Goal: Use online tool/utility: Utilize a website feature to perform a specific function

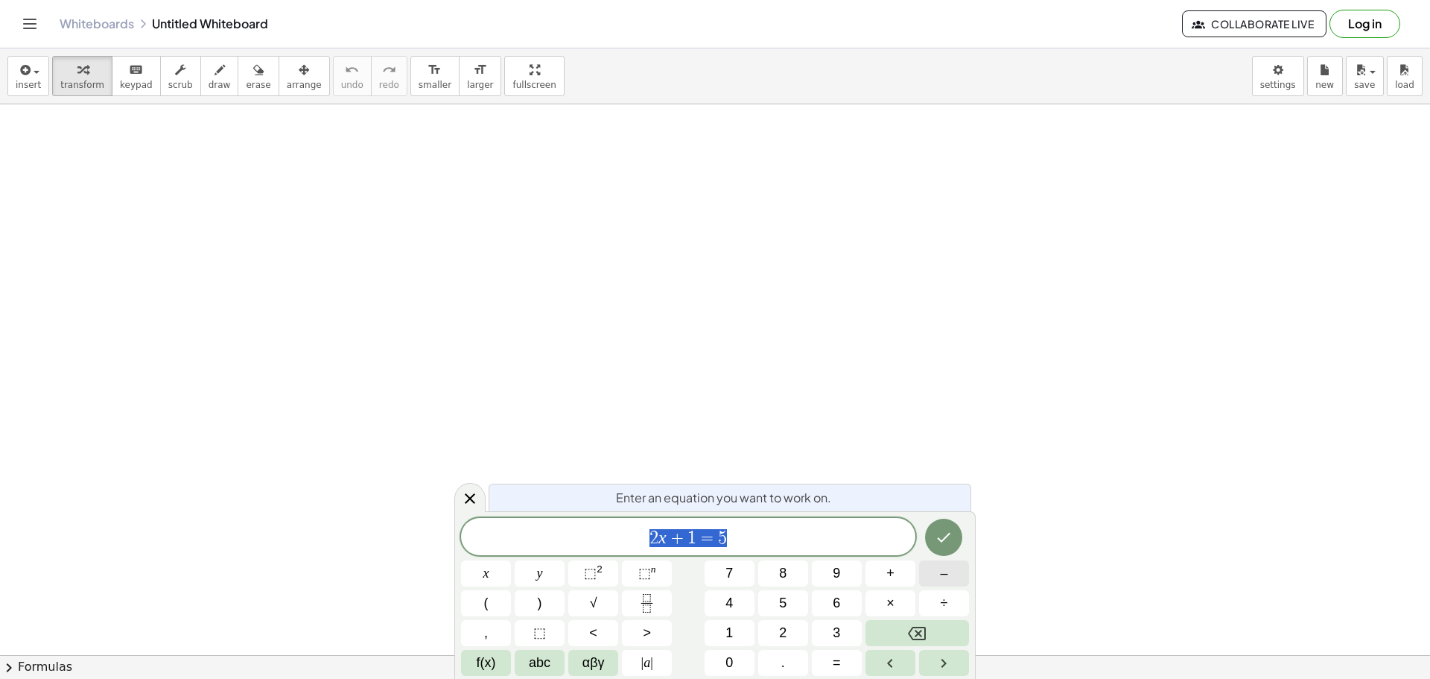
click at [945, 571] on span "–" at bounding box center [943, 573] width 7 height 20
click at [647, 598] on icon "Fraction" at bounding box center [647, 603] width 19 height 19
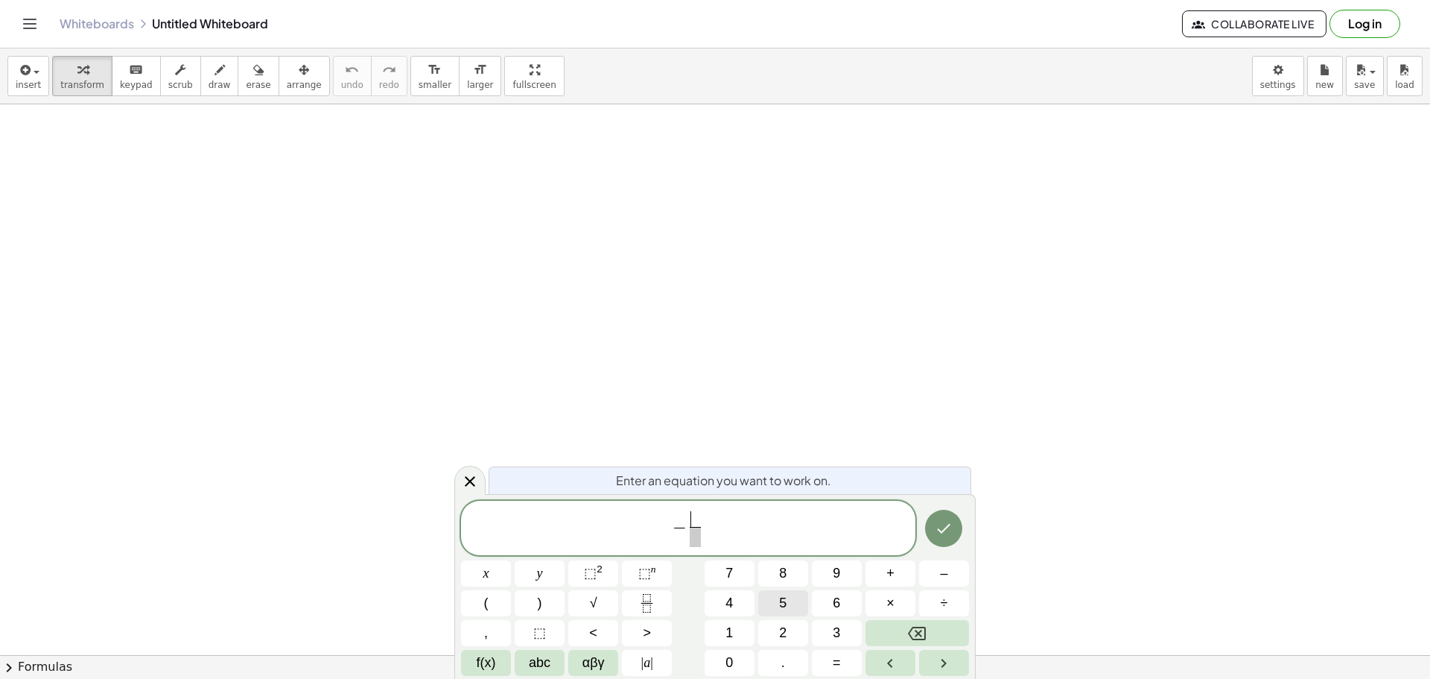
click at [784, 597] on span "5" at bounding box center [782, 603] width 7 height 20
click at [500, 571] on button "x" at bounding box center [486, 573] width 50 height 26
click at [594, 568] on span "⬚" at bounding box center [590, 572] width 13 height 15
click at [699, 541] on span at bounding box center [695, 537] width 26 height 20
click at [779, 624] on span "2" at bounding box center [782, 633] width 7 height 20
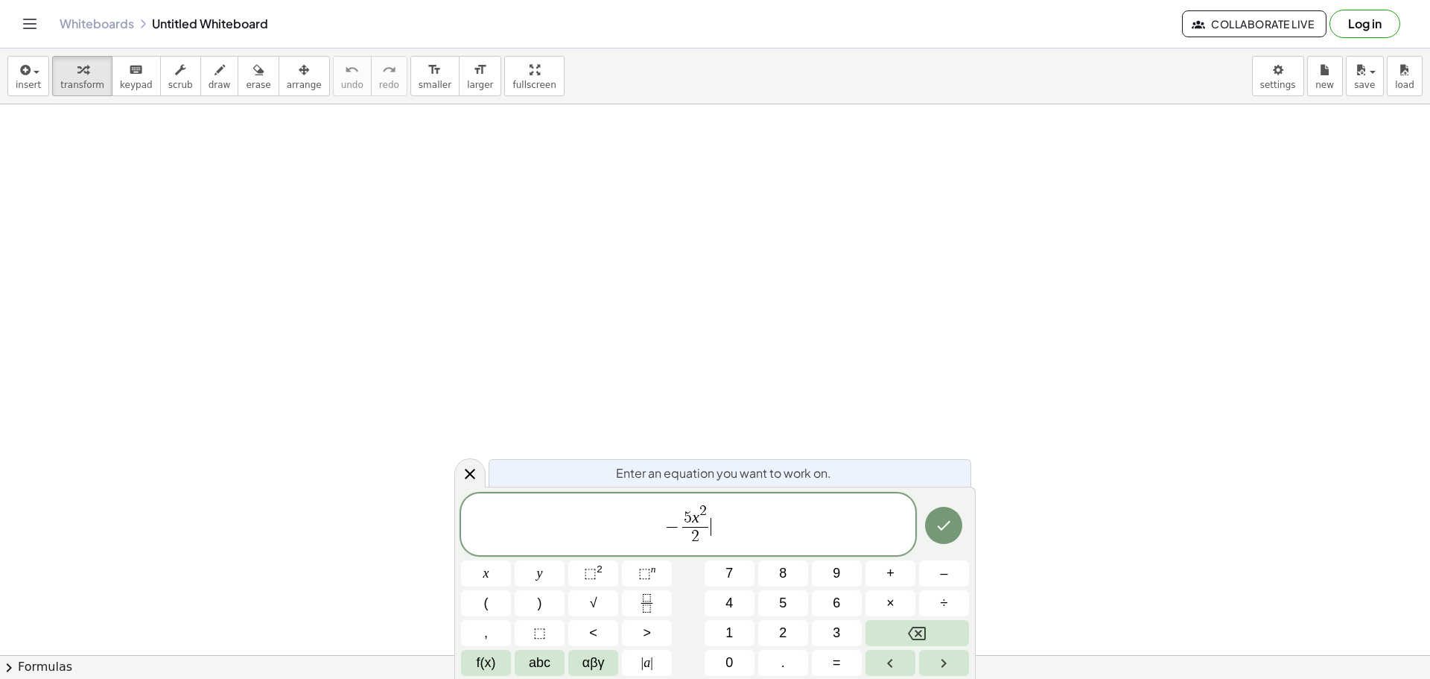
click at [743, 528] on span "− 5 x 2 2 ​ ​" at bounding box center [688, 525] width 454 height 46
click at [894, 573] on span "+" at bounding box center [890, 573] width 8 height 20
click at [822, 626] on button "3" at bounding box center [837, 633] width 50 height 26
click at [731, 653] on span "0" at bounding box center [729, 663] width 7 height 20
click at [489, 571] on button "x" at bounding box center [486, 573] width 50 height 26
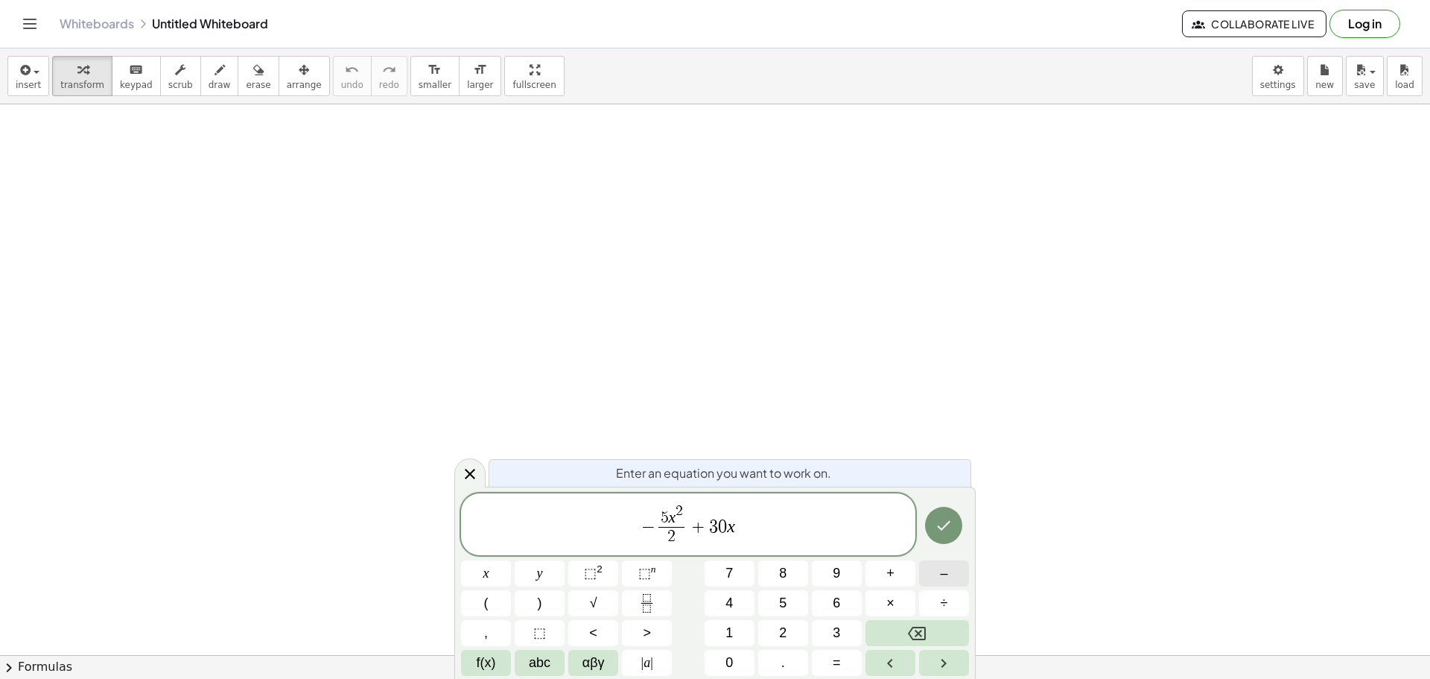
click at [940, 572] on span "–" at bounding box center [943, 573] width 7 height 20
click at [837, 574] on span "9" at bounding box center [836, 573] width 7 height 20
click at [724, 657] on button "0" at bounding box center [730, 663] width 50 height 26
click at [839, 660] on span "=" at bounding box center [837, 663] width 8 height 20
click at [734, 659] on button "0" at bounding box center [730, 663] width 50 height 26
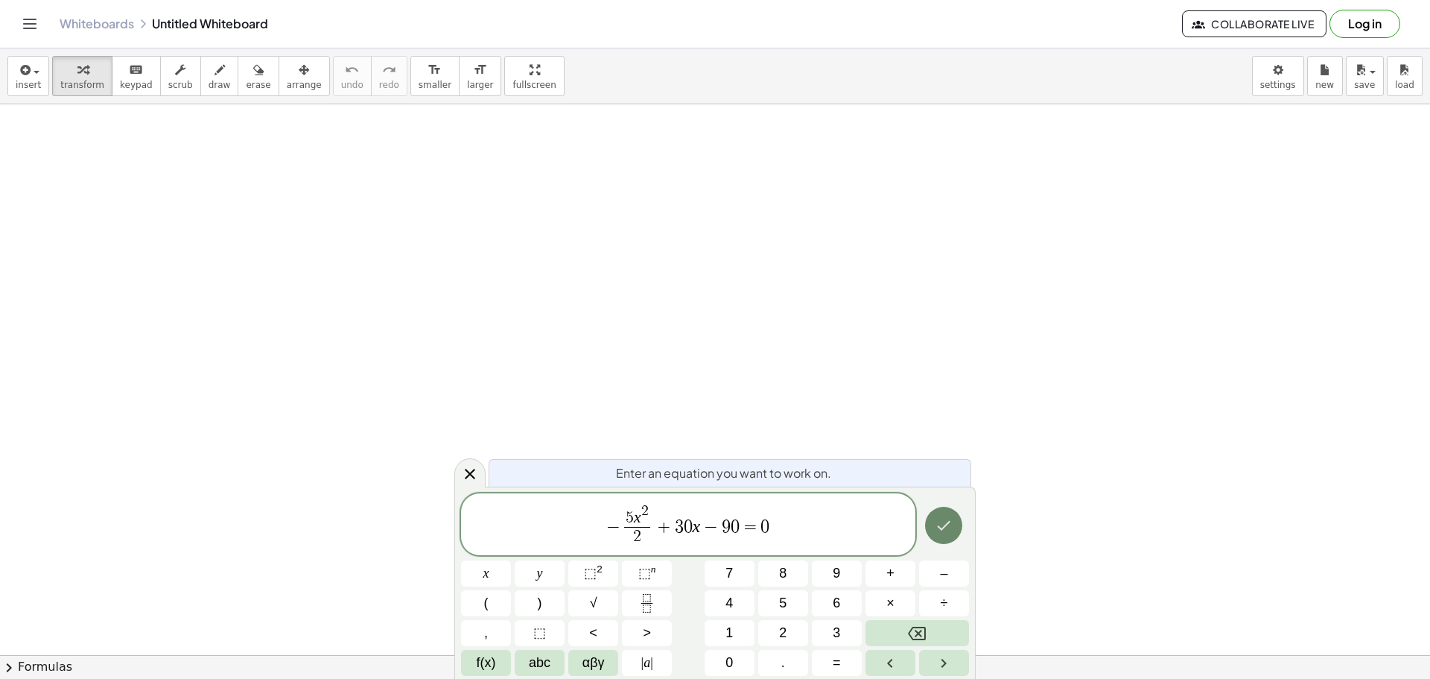
click at [948, 524] on icon "Done" at bounding box center [944, 525] width 13 height 10
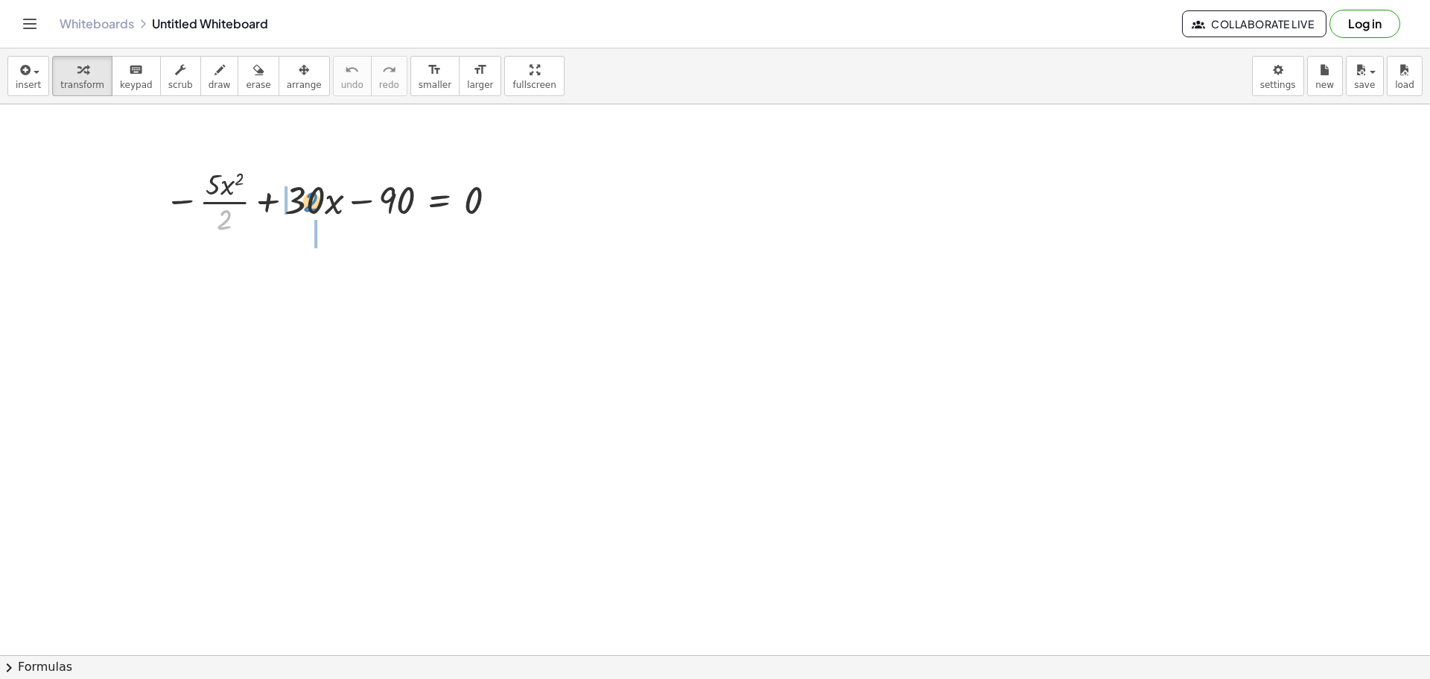
drag, startPoint x: 224, startPoint y: 224, endPoint x: 311, endPoint y: 206, distance: 88.2
click at [311, 206] on div at bounding box center [333, 200] width 352 height 74
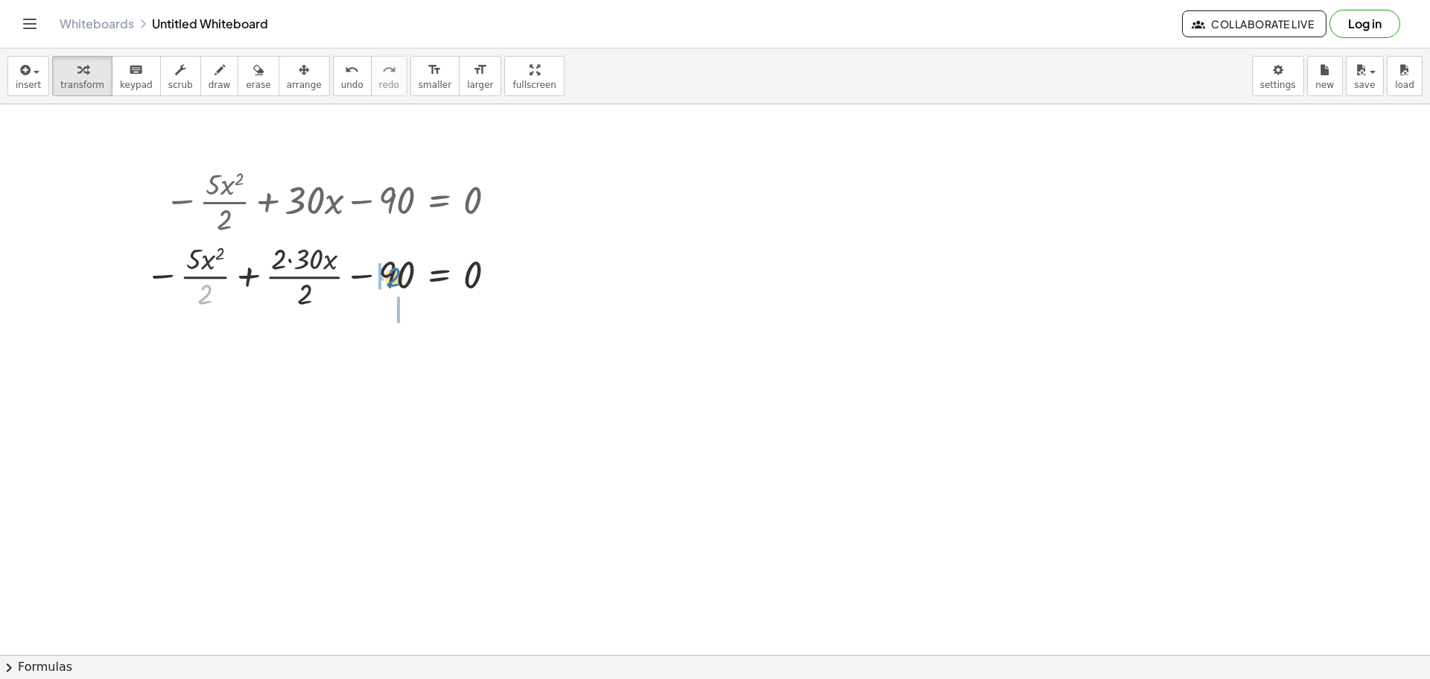
drag, startPoint x: 221, startPoint y: 295, endPoint x: 396, endPoint y: 278, distance: 175.2
click at [396, 278] on div at bounding box center [324, 275] width 372 height 74
drag, startPoint x: 386, startPoint y: 297, endPoint x: 492, endPoint y: 282, distance: 106.8
click at [492, 282] on div at bounding box center [310, 275] width 397 height 74
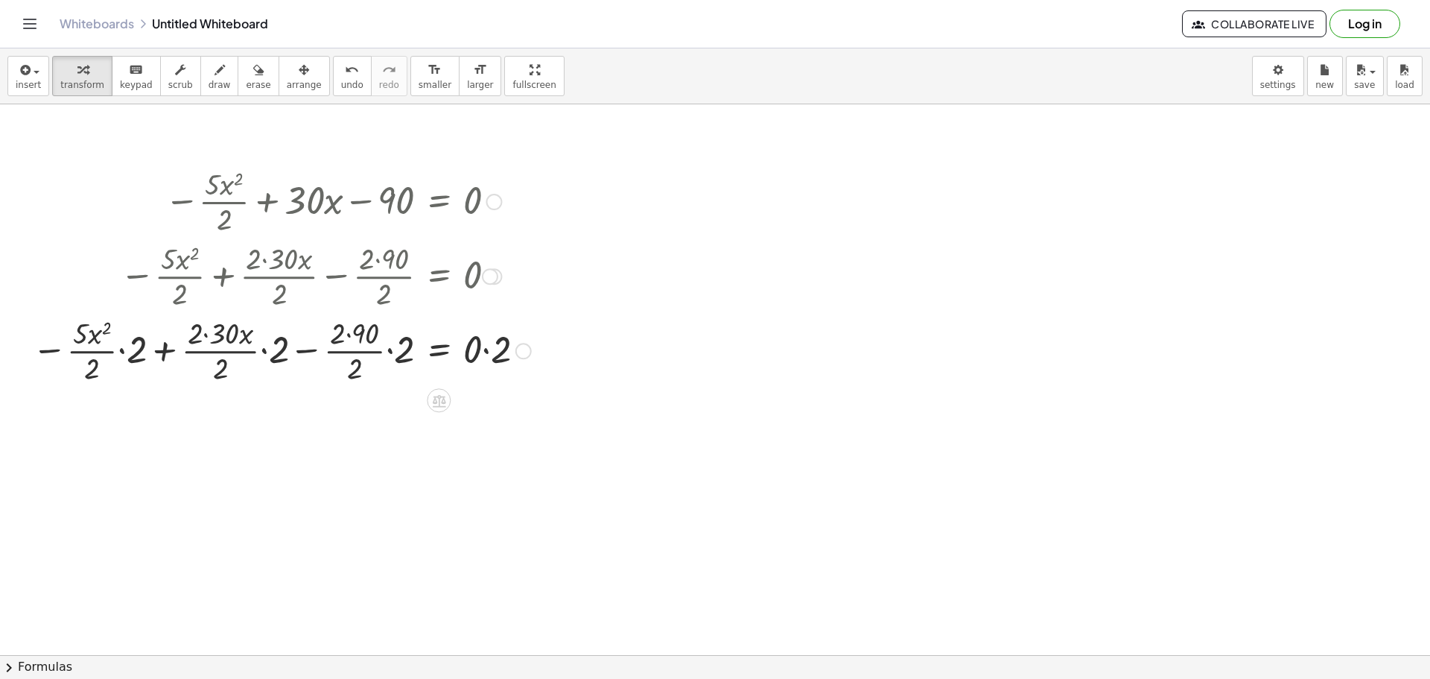
click at [124, 353] on div at bounding box center [282, 349] width 514 height 74
click at [124, 353] on div at bounding box center [289, 349] width 500 height 74
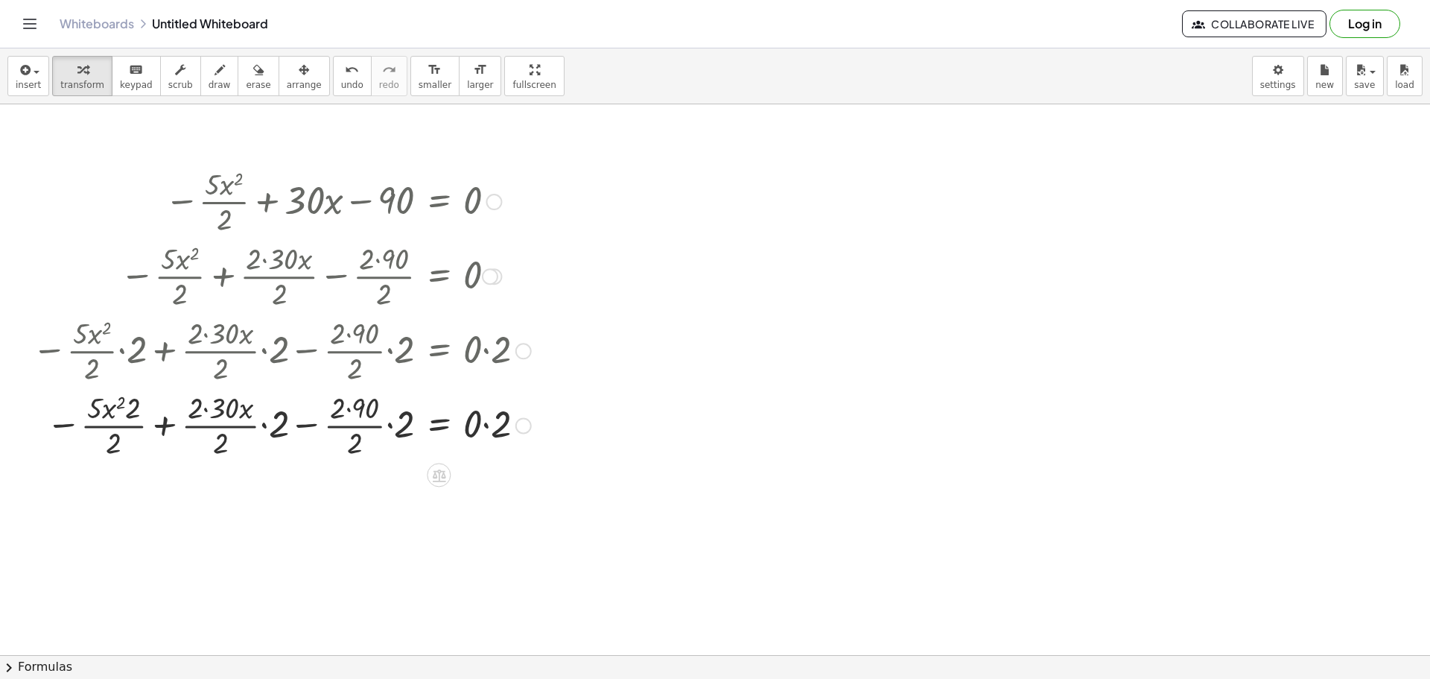
click at [494, 276] on div at bounding box center [490, 276] width 16 height 16
click at [534, 256] on span "Go back to this line" at bounding box center [565, 253] width 89 height 12
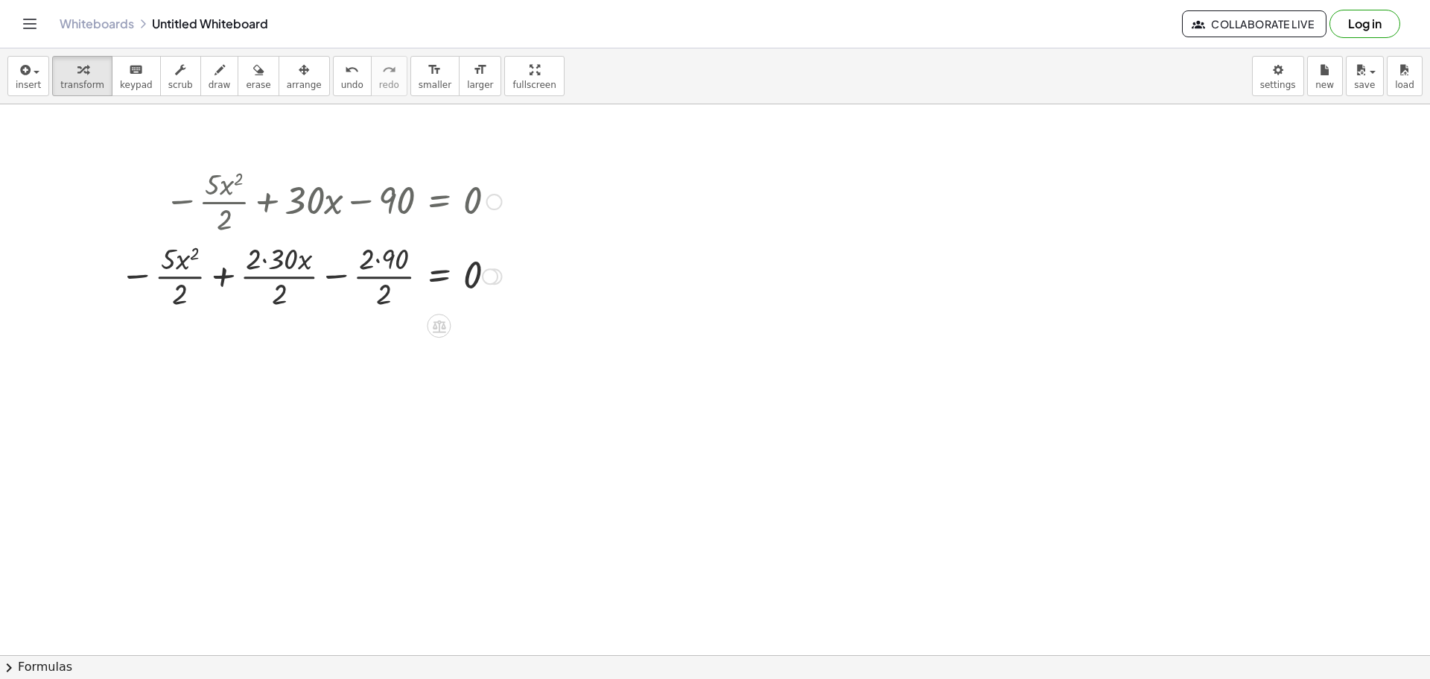
click at [495, 200] on div at bounding box center [494, 202] width 16 height 16
click at [532, 179] on span "Go back to this line" at bounding box center [570, 179] width 89 height 12
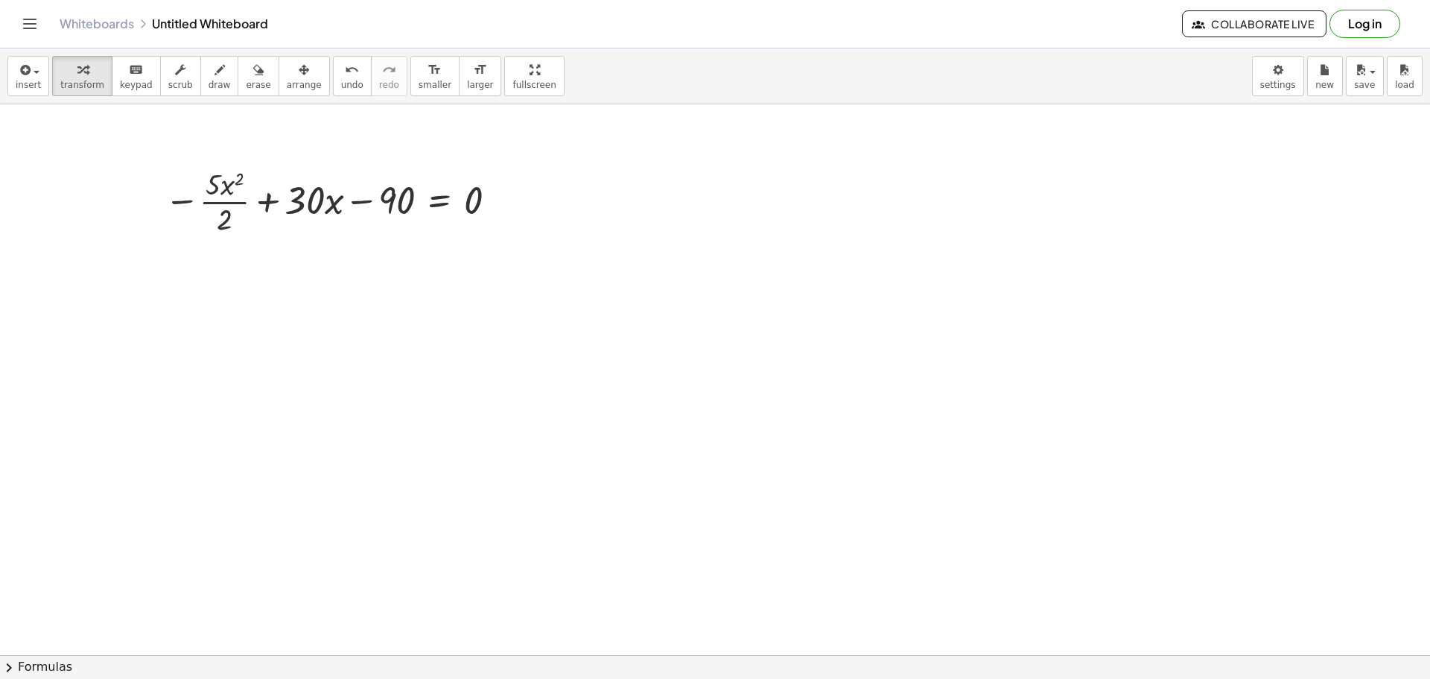
click at [32, 665] on button "chevron_right Formulas" at bounding box center [715, 667] width 1430 height 24
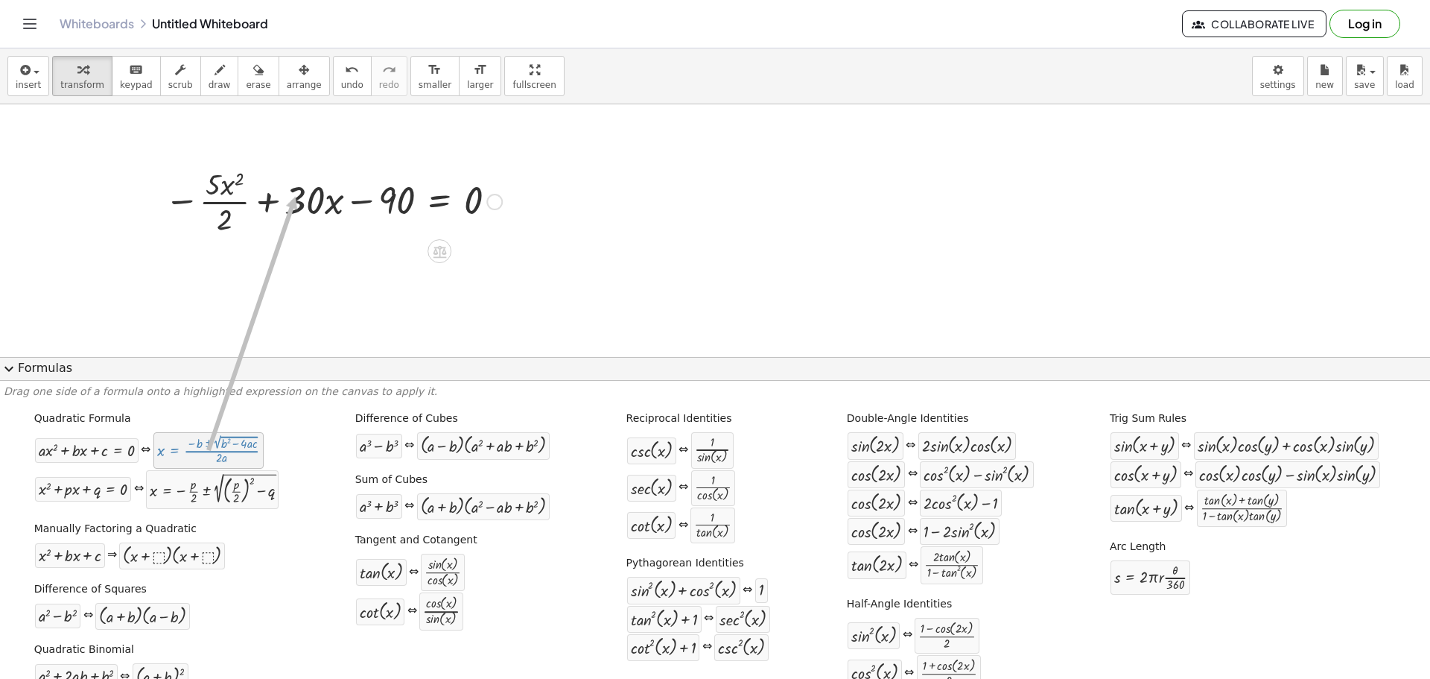
drag, startPoint x: 183, startPoint y: 455, endPoint x: 296, endPoint y: 197, distance: 282.2
drag, startPoint x: 98, startPoint y: 451, endPoint x: 294, endPoint y: 203, distance: 315.5
drag, startPoint x: 214, startPoint y: 451, endPoint x: 244, endPoint y: 200, distance: 252.9
drag, startPoint x: 216, startPoint y: 447, endPoint x: 395, endPoint y: 198, distance: 306.4
click at [24, 365] on button "expand_more Formulas" at bounding box center [715, 369] width 1430 height 24
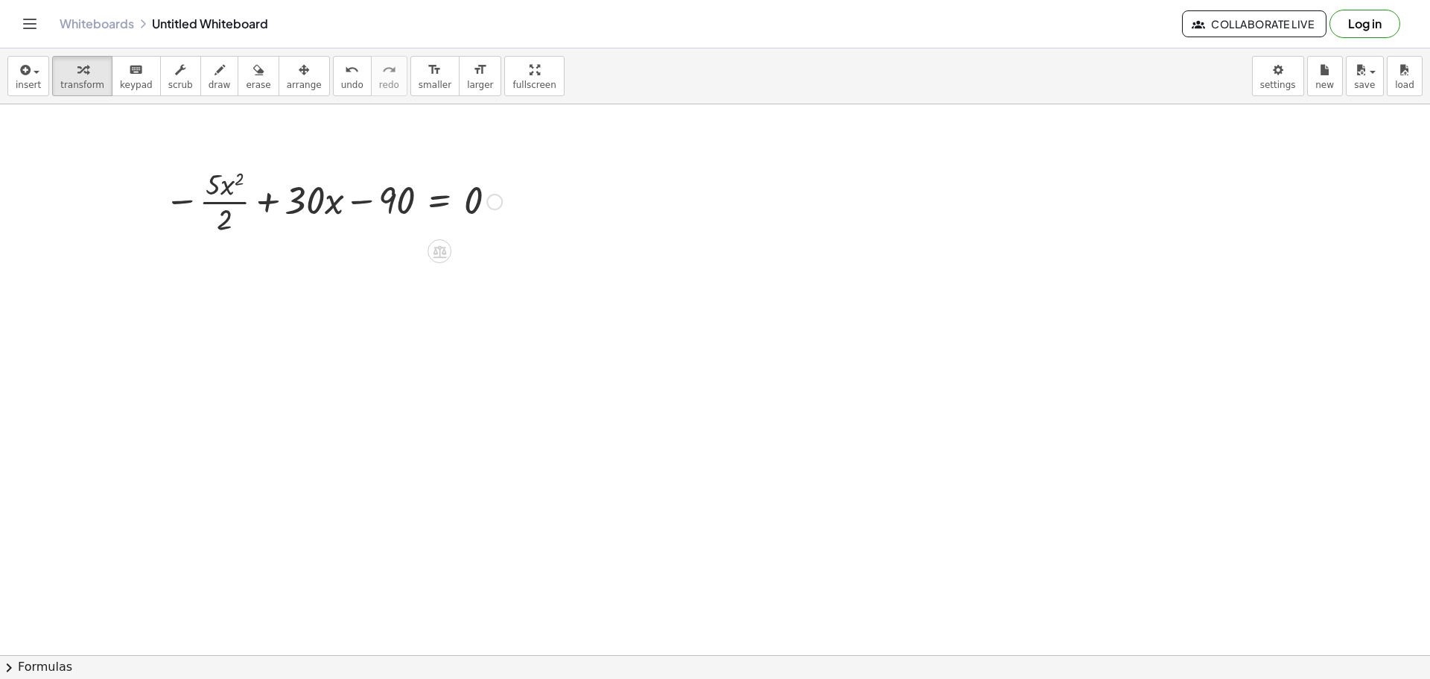
click at [213, 204] on div at bounding box center [333, 200] width 352 height 74
drag, startPoint x: 221, startPoint y: 222, endPoint x: 486, endPoint y: 200, distance: 265.3
click at [486, 200] on div at bounding box center [333, 200] width 352 height 74
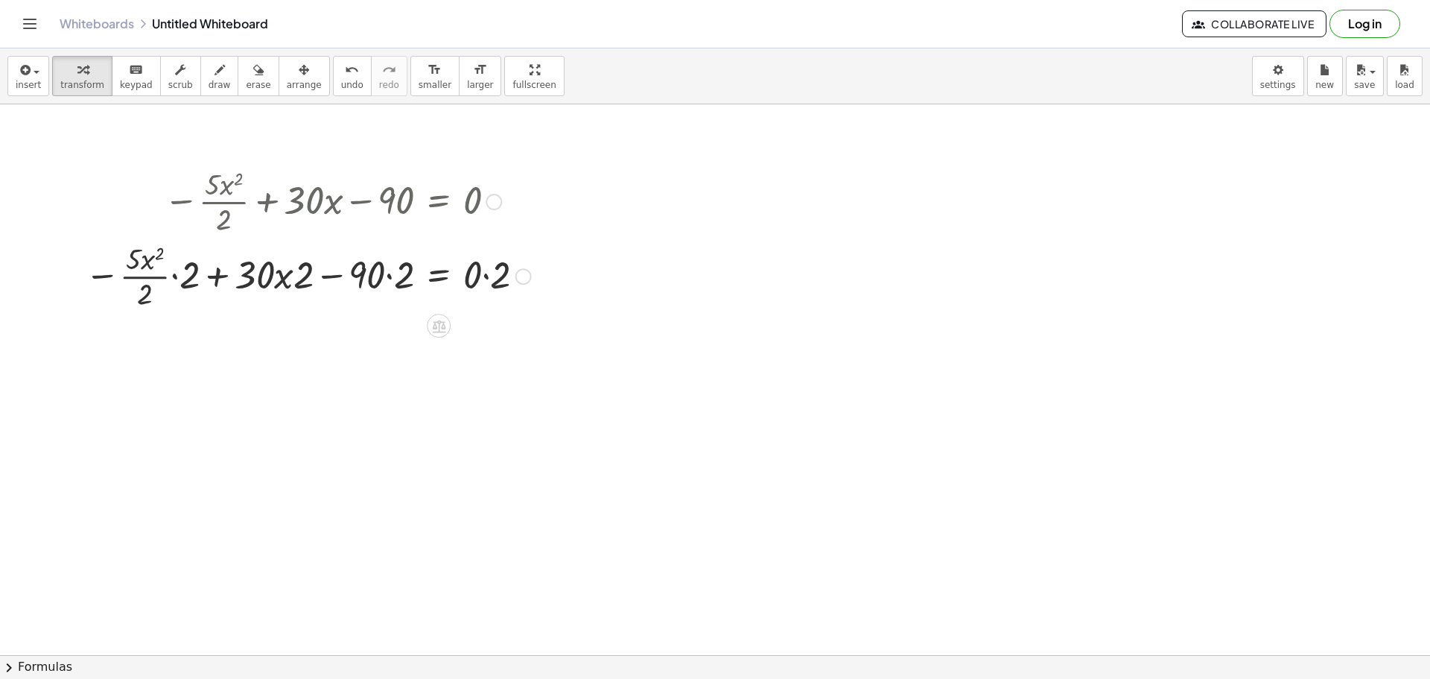
click at [308, 284] on div at bounding box center [307, 275] width 461 height 74
drag, startPoint x: 304, startPoint y: 283, endPoint x: 279, endPoint y: 285, distance: 25.4
click at [279, 285] on div at bounding box center [307, 275] width 461 height 74
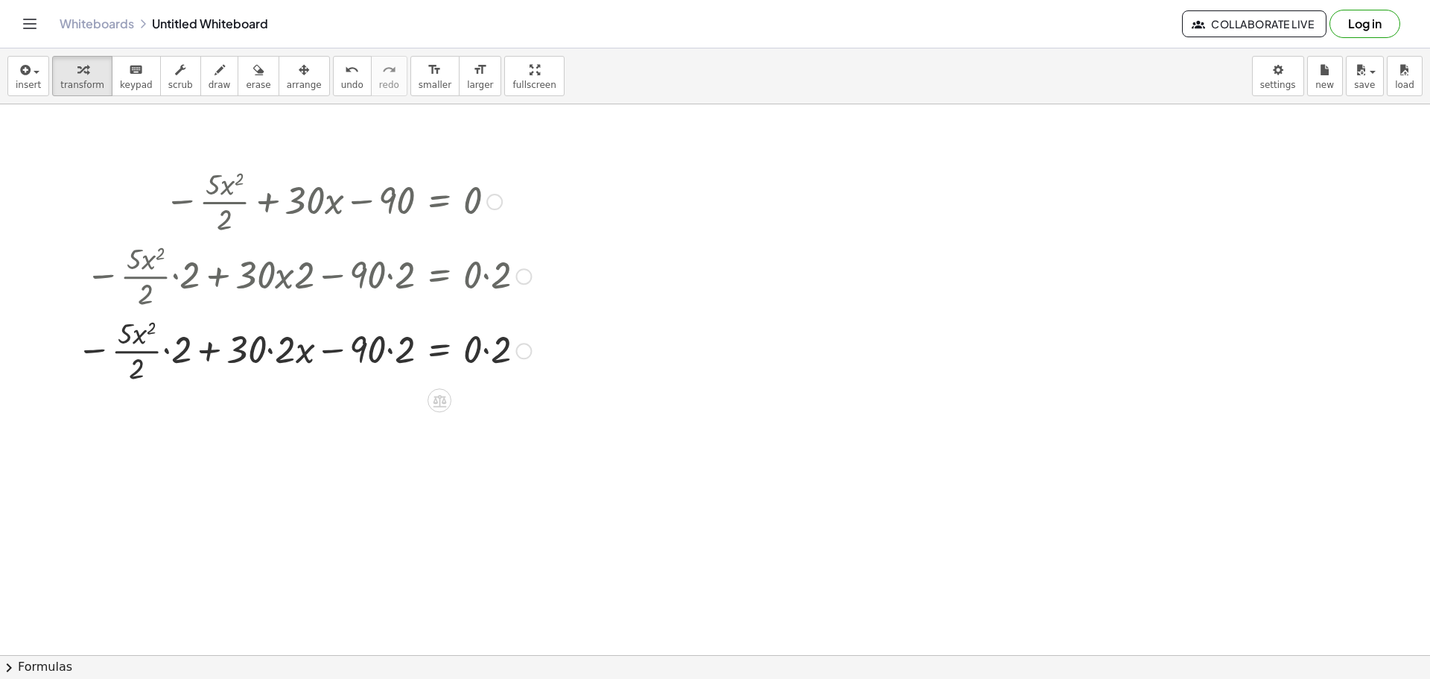
click at [393, 352] on div at bounding box center [303, 349] width 469 height 74
click at [393, 352] on div at bounding box center [307, 349] width 461 height 74
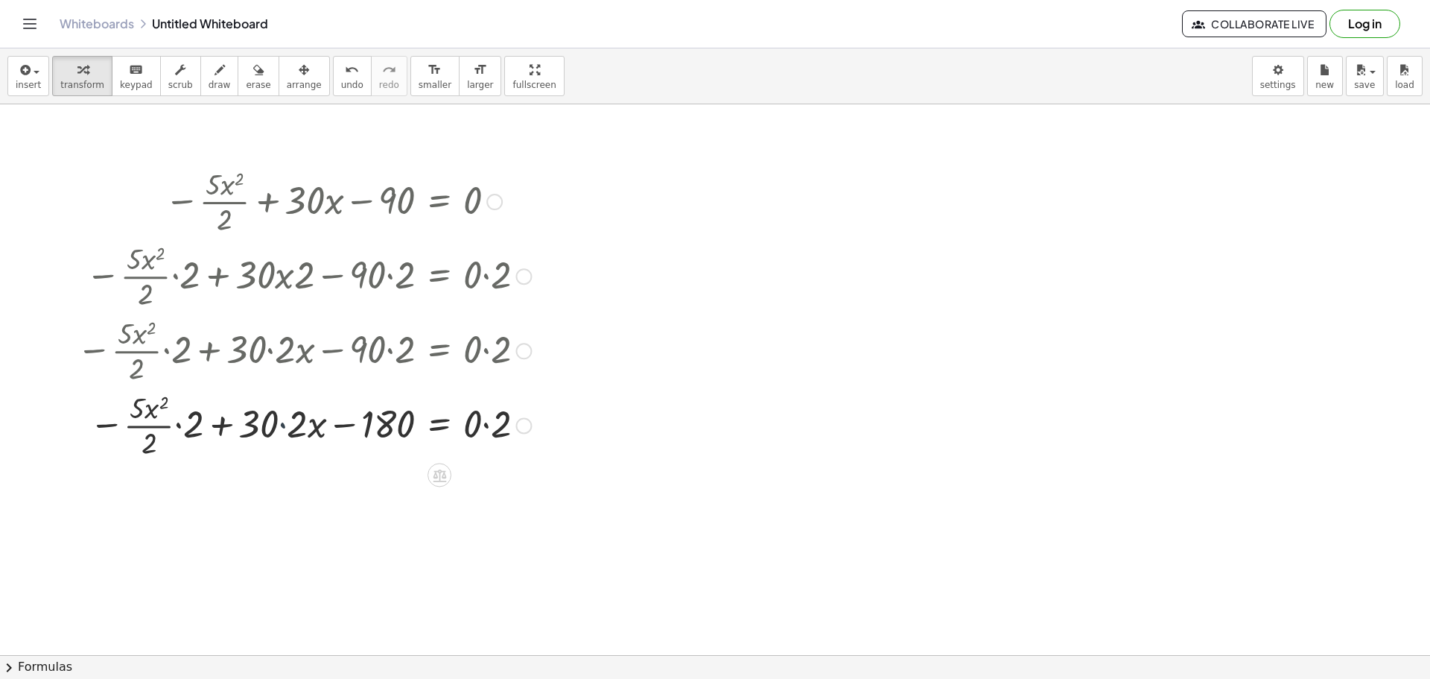
click at [283, 423] on div at bounding box center [303, 424] width 469 height 74
drag, startPoint x: 183, startPoint y: 444, endPoint x: 223, endPoint y: 428, distance: 43.9
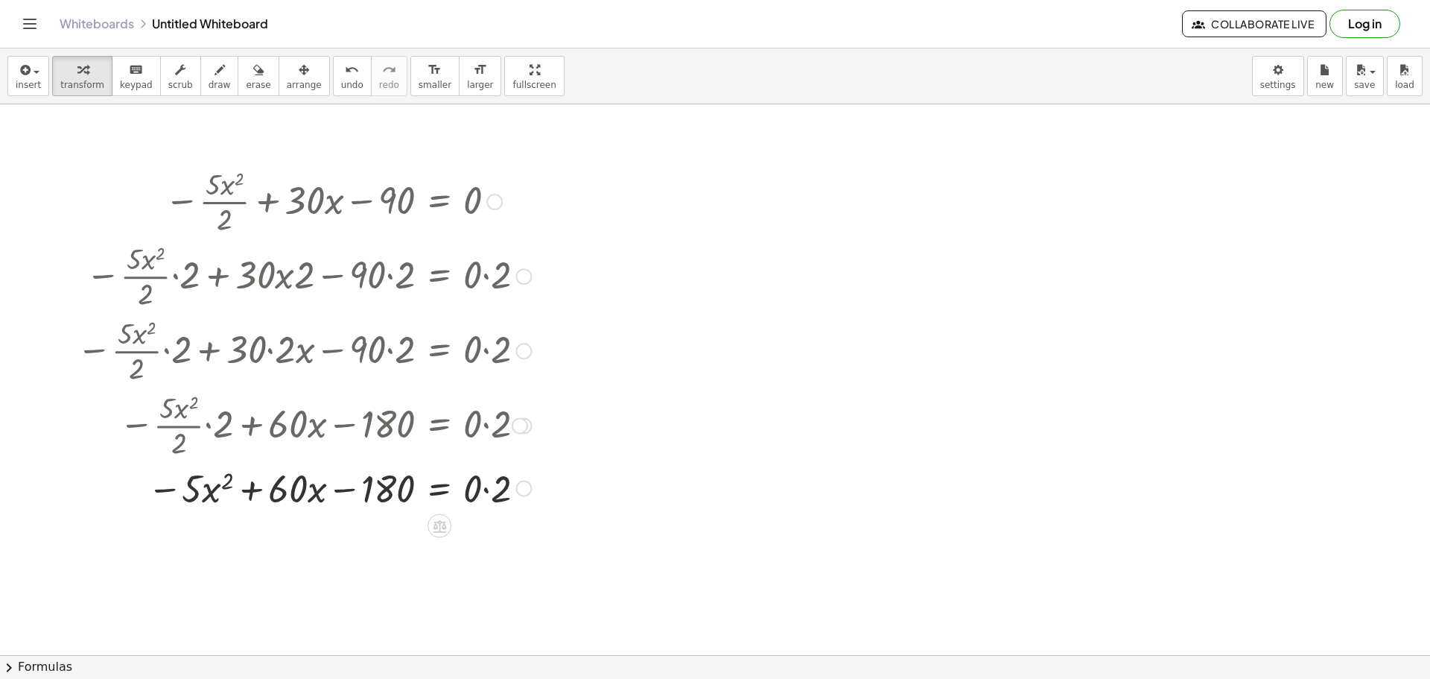
click at [484, 487] on div at bounding box center [303, 487] width 469 height 51
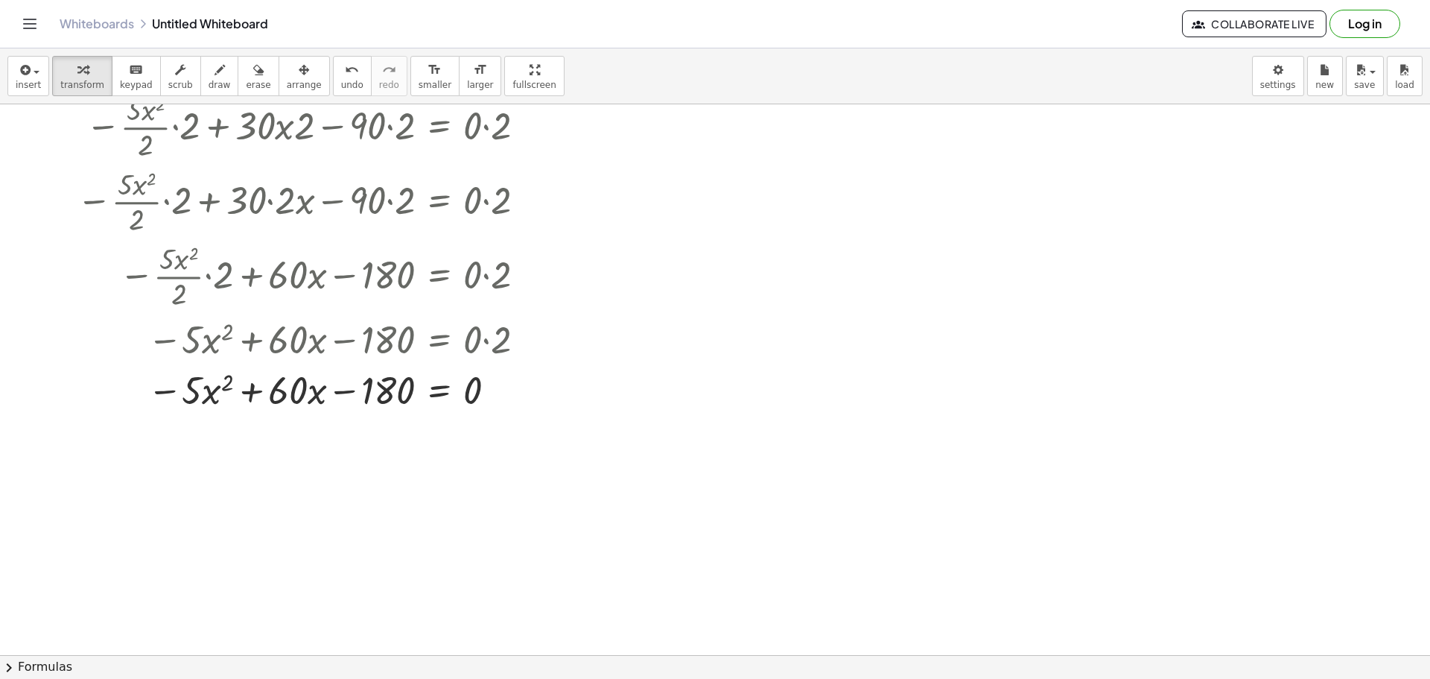
scroll to position [223, 0]
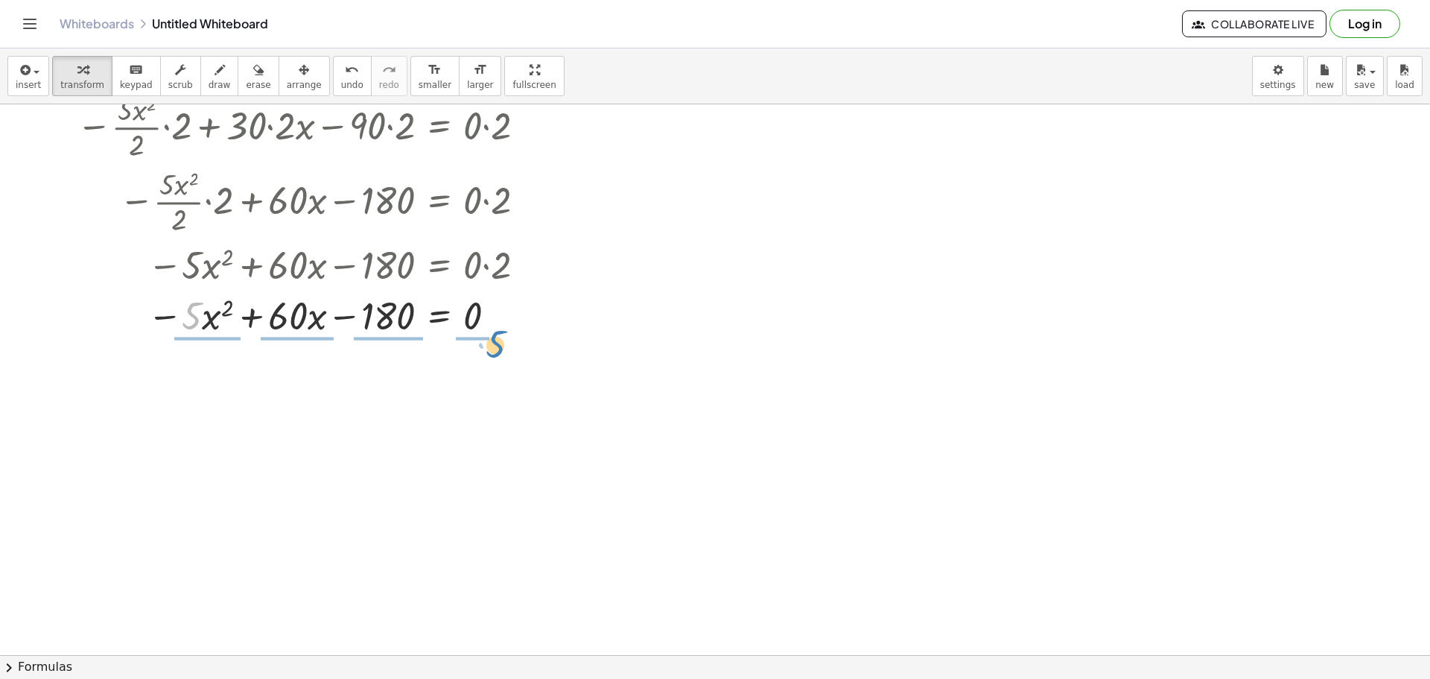
drag, startPoint x: 192, startPoint y: 316, endPoint x: 496, endPoint y: 345, distance: 305.3
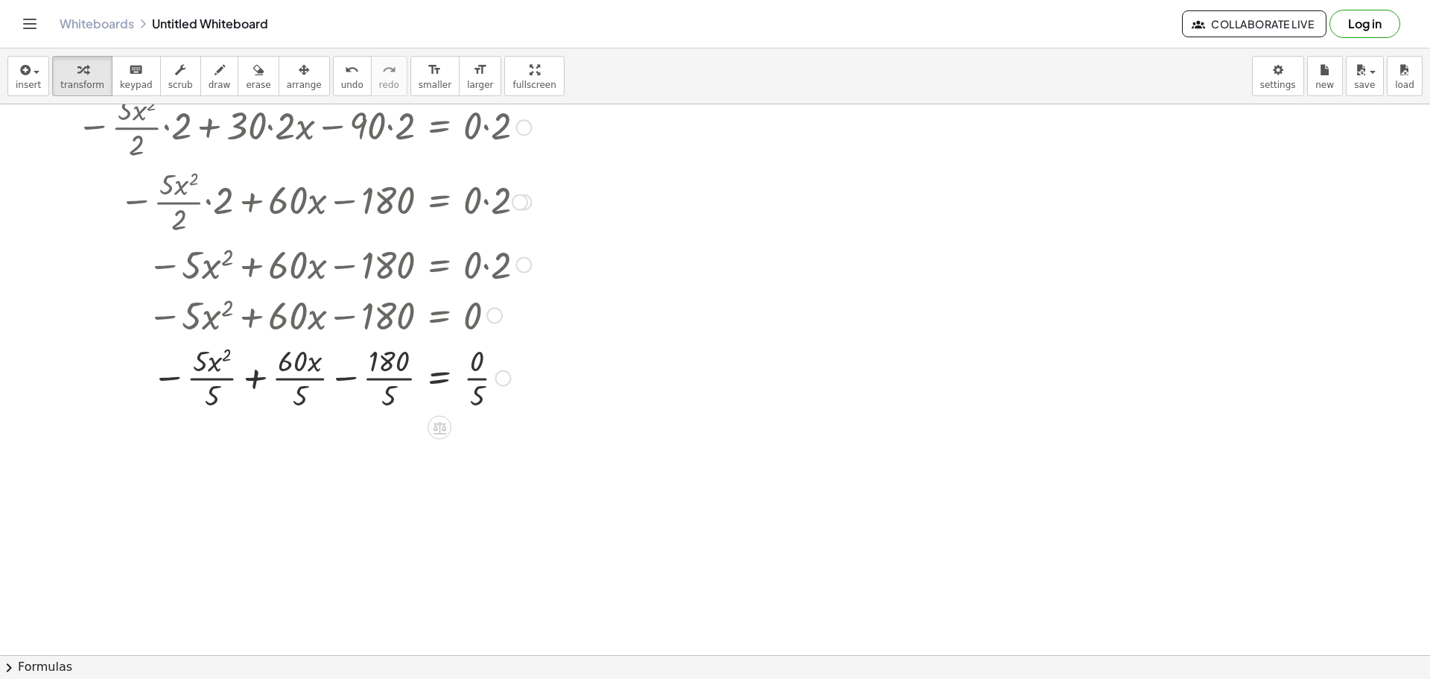
click at [209, 378] on div at bounding box center [303, 377] width 469 height 74
click at [210, 378] on div at bounding box center [303, 377] width 469 height 74
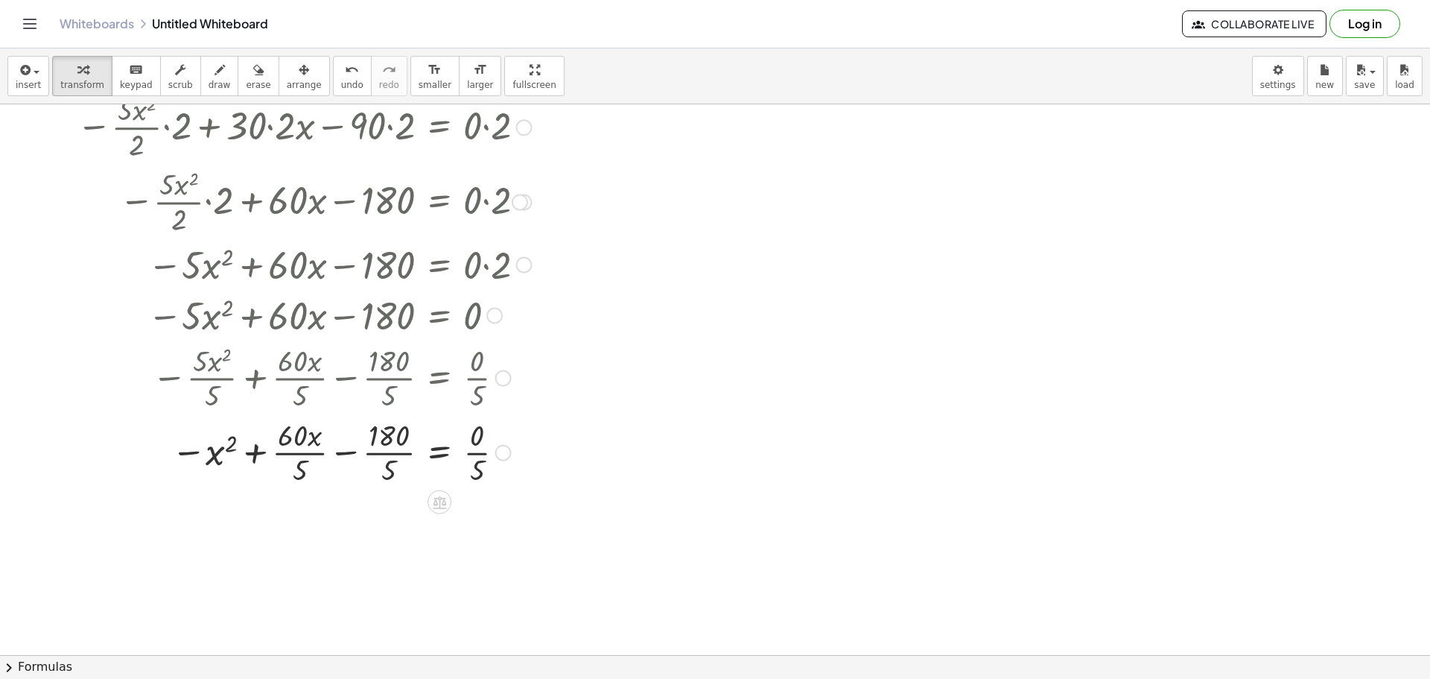
click at [295, 454] on div at bounding box center [303, 451] width 469 height 74
click at [386, 453] on div at bounding box center [303, 451] width 469 height 74
click at [476, 453] on div at bounding box center [303, 451] width 469 height 74
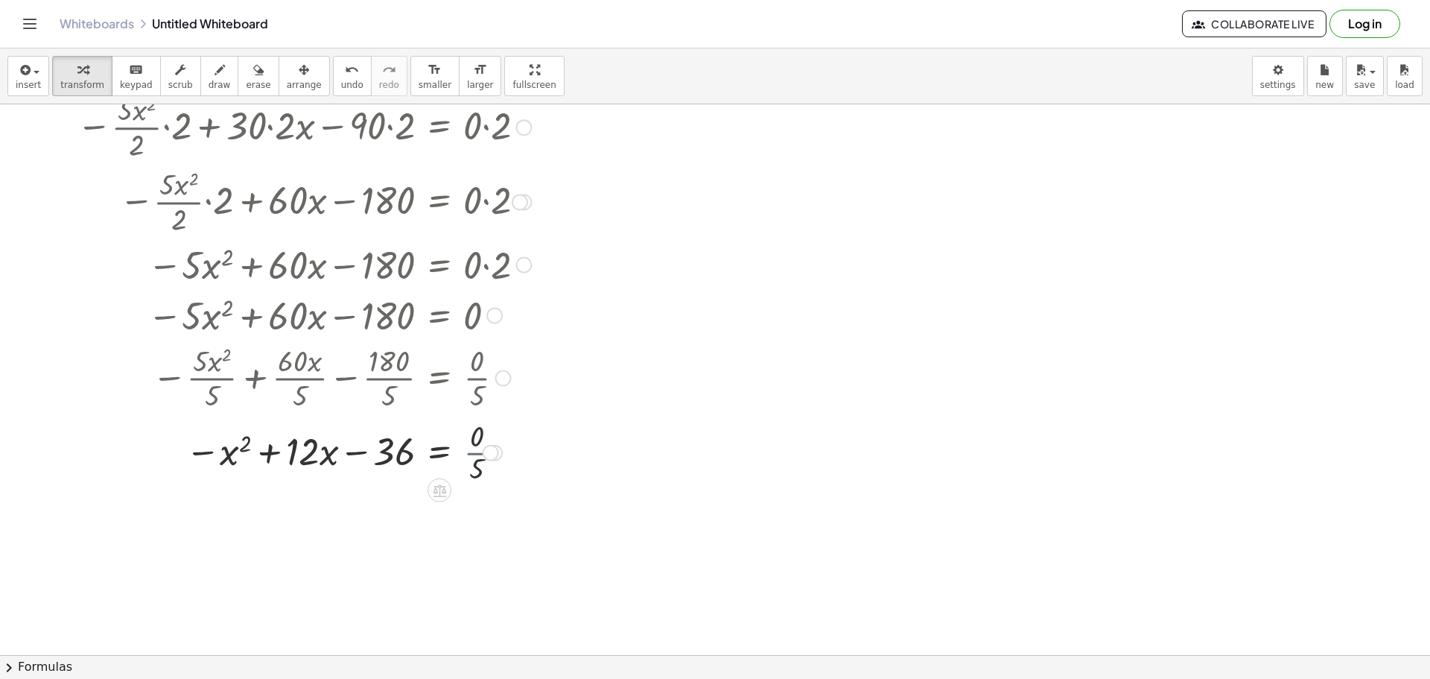
click at [476, 453] on div at bounding box center [303, 451] width 469 height 51
click at [24, 661] on button "chevron_right Formulas" at bounding box center [715, 667] width 1430 height 24
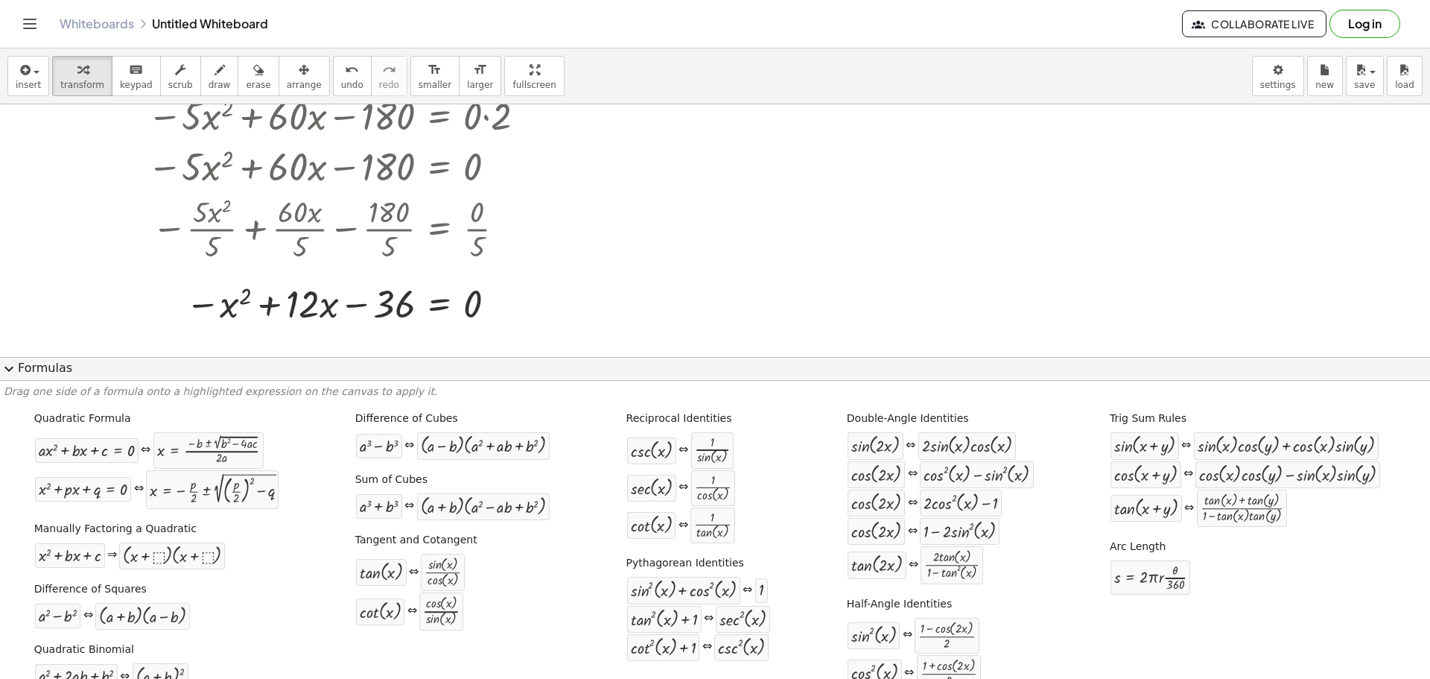
scroll to position [447, 0]
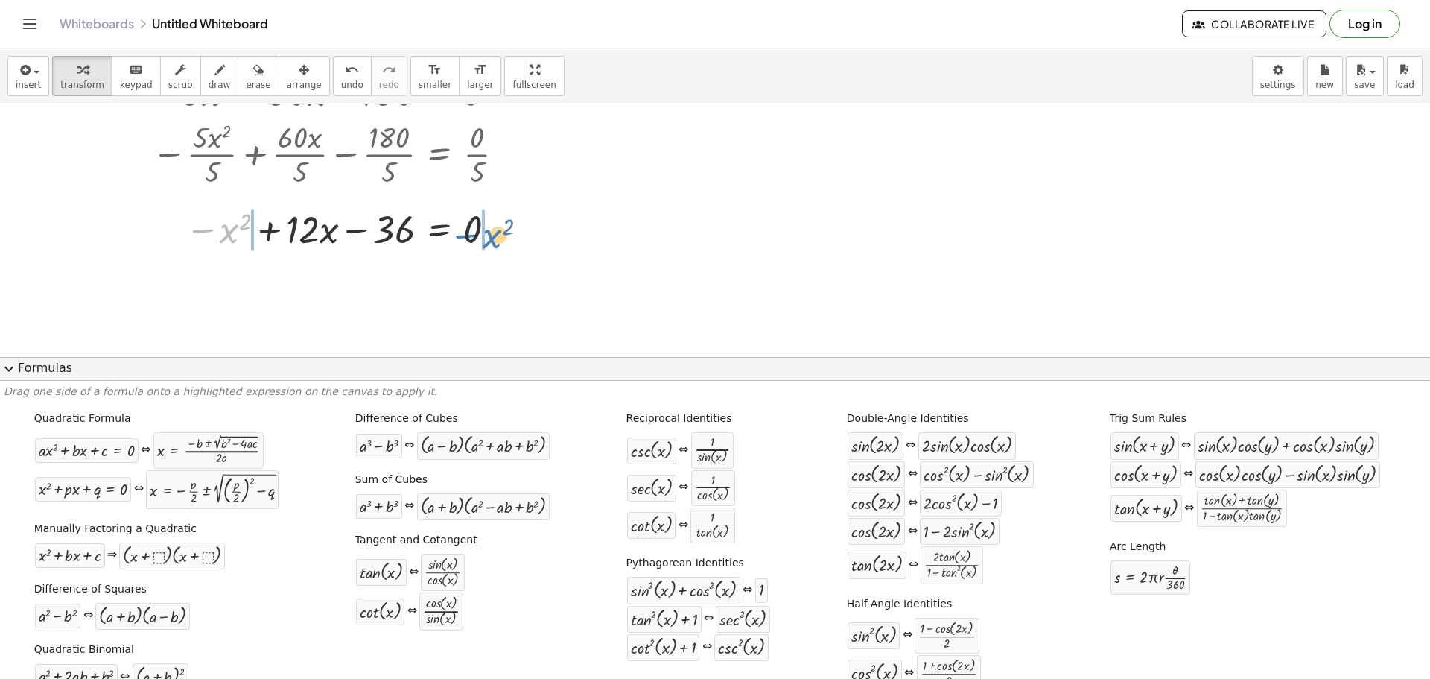
drag, startPoint x: 207, startPoint y: 232, endPoint x: 470, endPoint y: 237, distance: 263.0
click at [470, 237] on div at bounding box center [303, 228] width 469 height 51
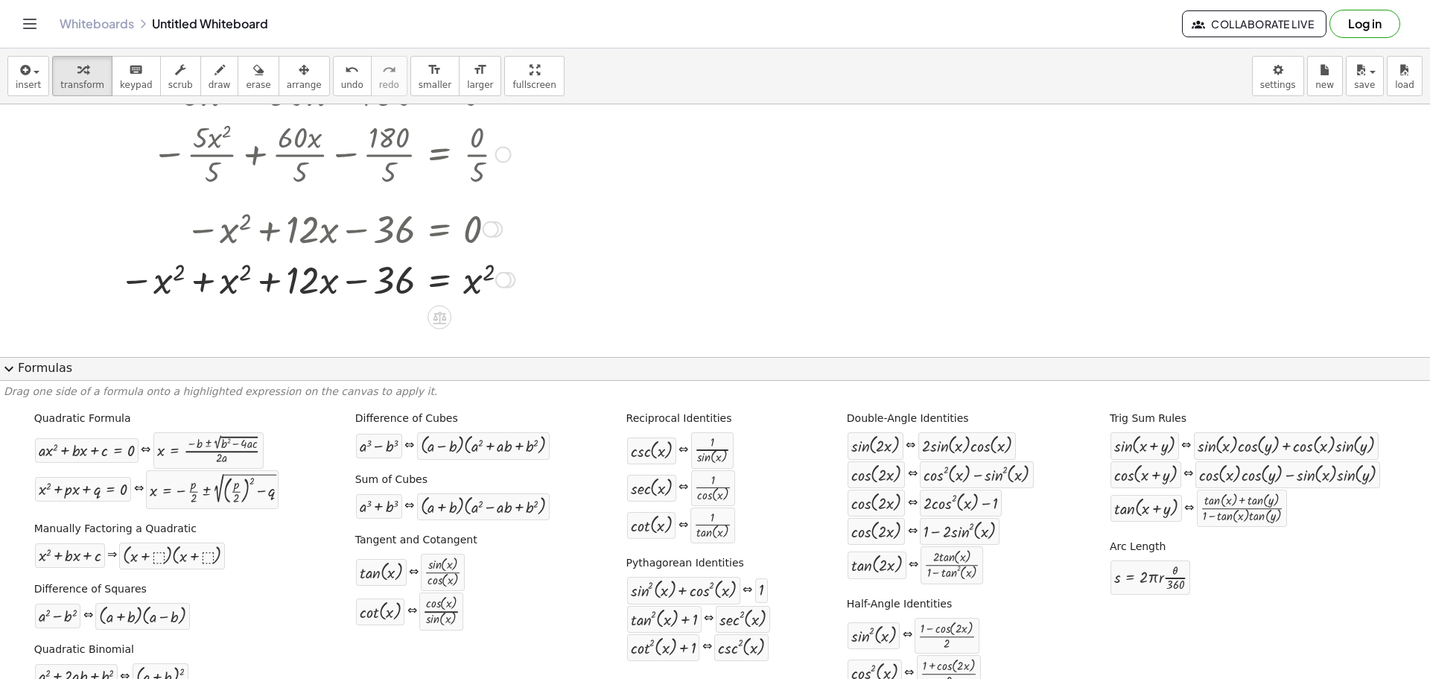
click at [492, 231] on div at bounding box center [491, 229] width 16 height 16
click at [542, 209] on span "Go back to this line" at bounding box center [566, 206] width 89 height 12
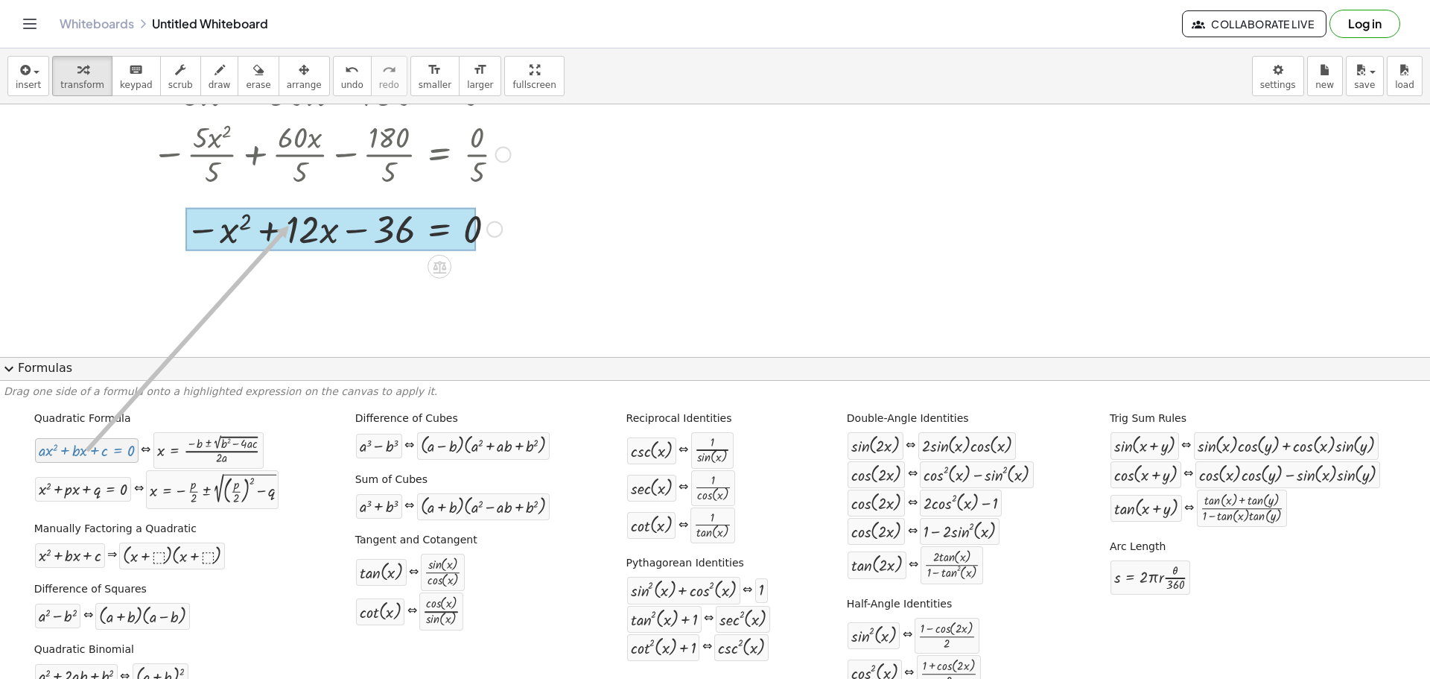
drag, startPoint x: 75, startPoint y: 449, endPoint x: 286, endPoint y: 226, distance: 307.2
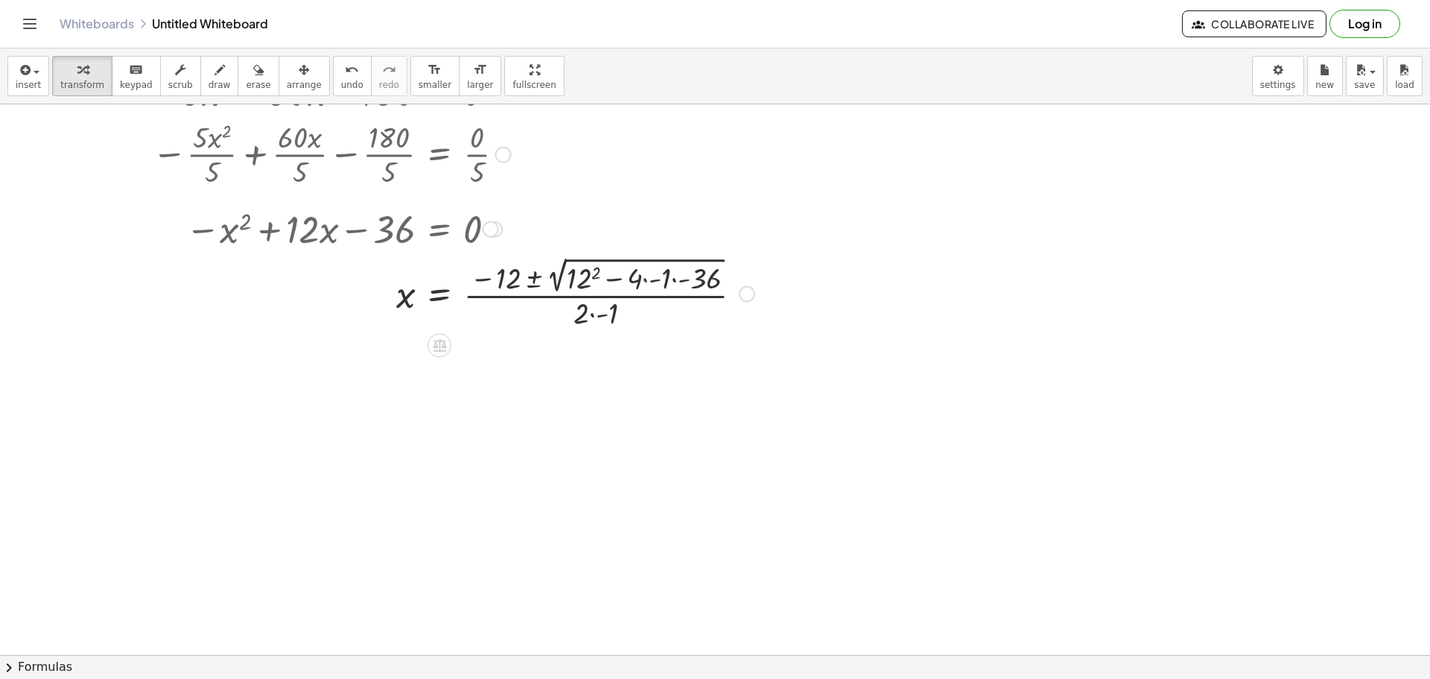
click at [644, 277] on div at bounding box center [415, 292] width 693 height 78
click at [644, 277] on div at bounding box center [407, 292] width 676 height 78
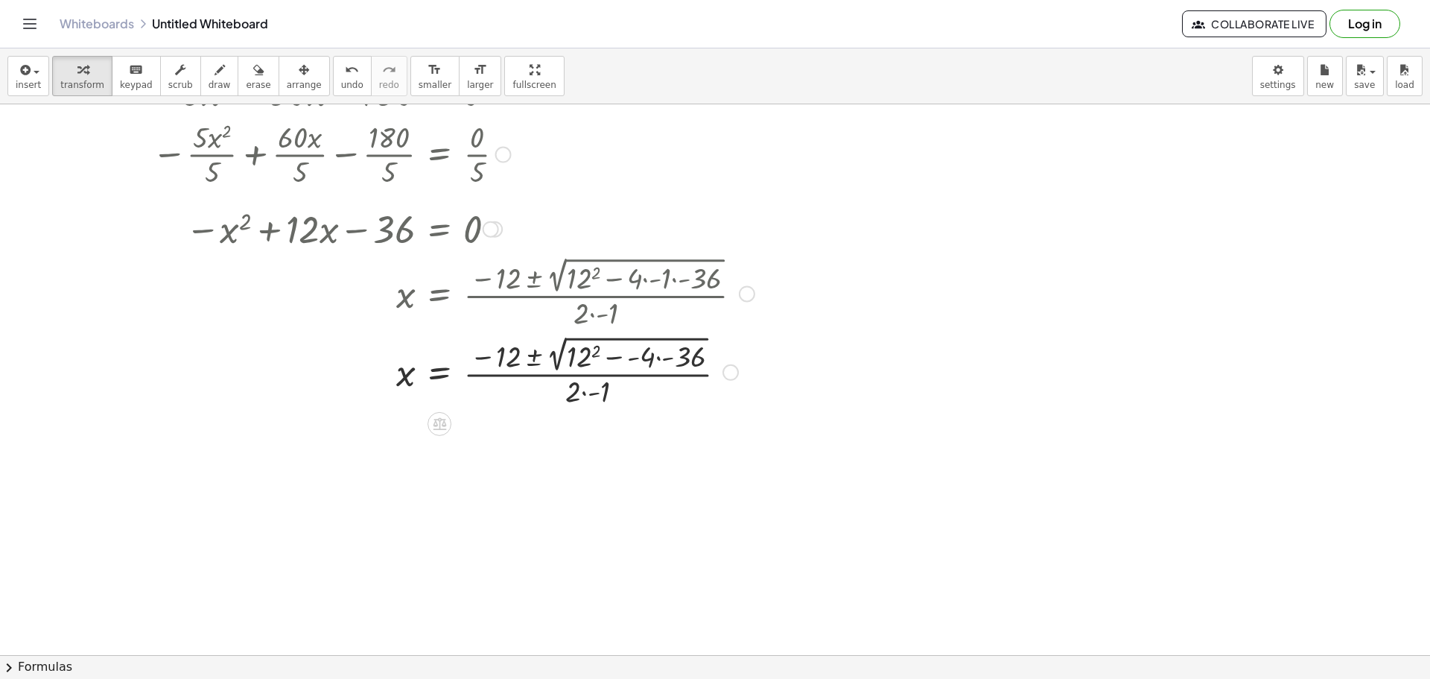
click at [660, 360] on div at bounding box center [415, 370] width 693 height 78
click at [588, 358] on div at bounding box center [415, 370] width 693 height 78
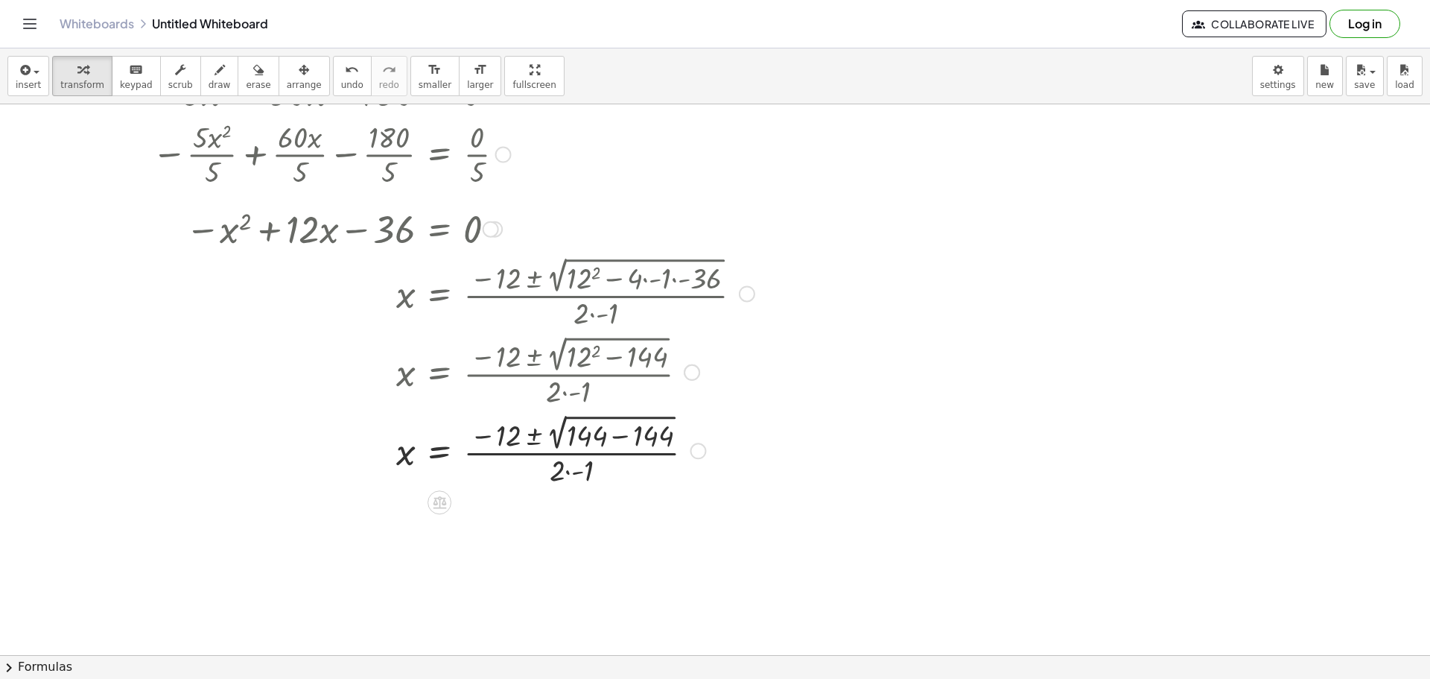
click at [568, 470] on div at bounding box center [415, 449] width 693 height 78
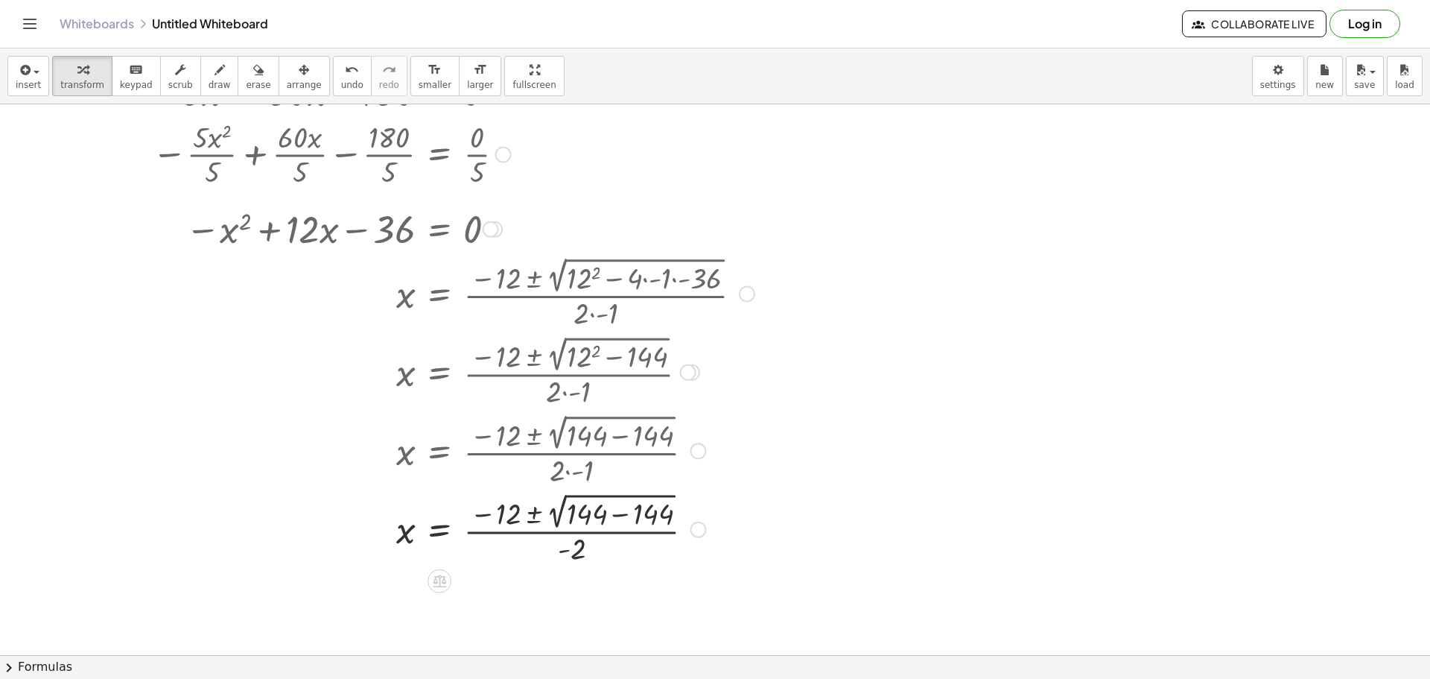
click at [621, 515] on div at bounding box center [415, 528] width 693 height 78
click at [621, 515] on div at bounding box center [415, 527] width 693 height 77
click at [535, 593] on div at bounding box center [415, 605] width 693 height 77
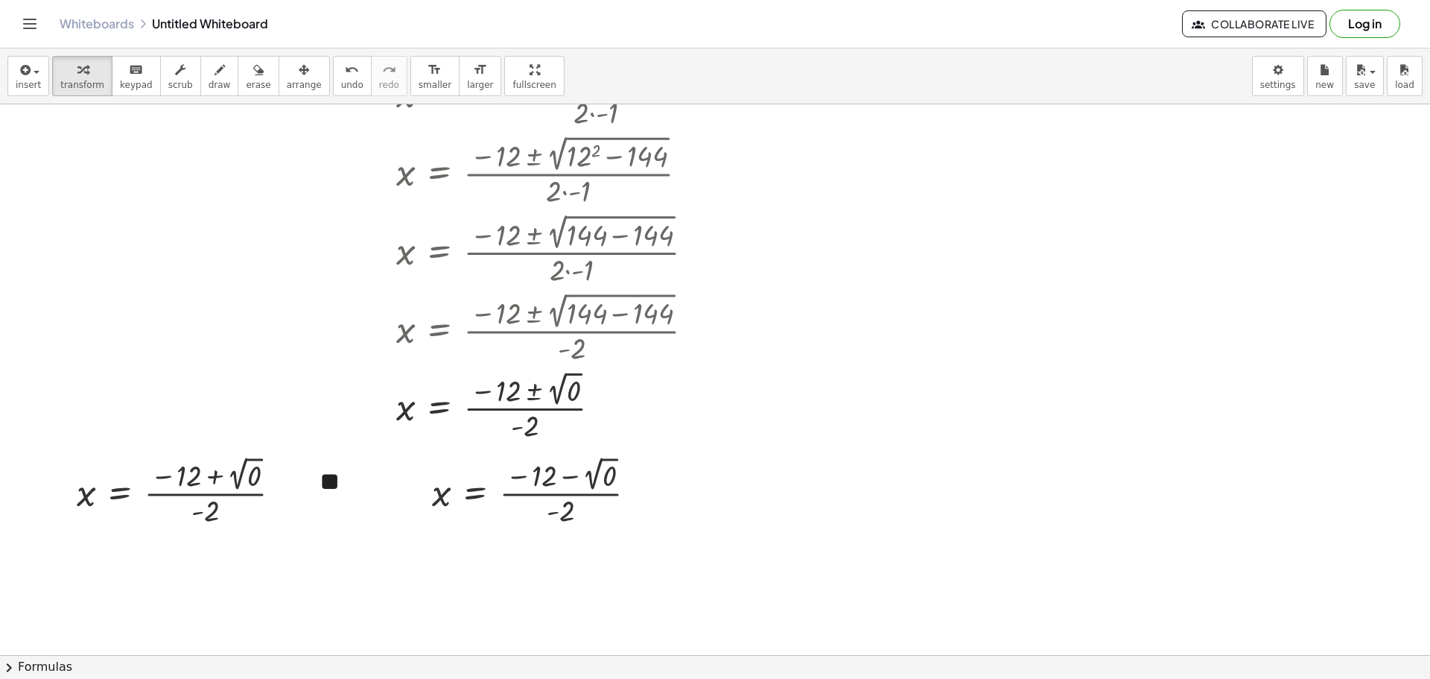
scroll to position [722, 0]
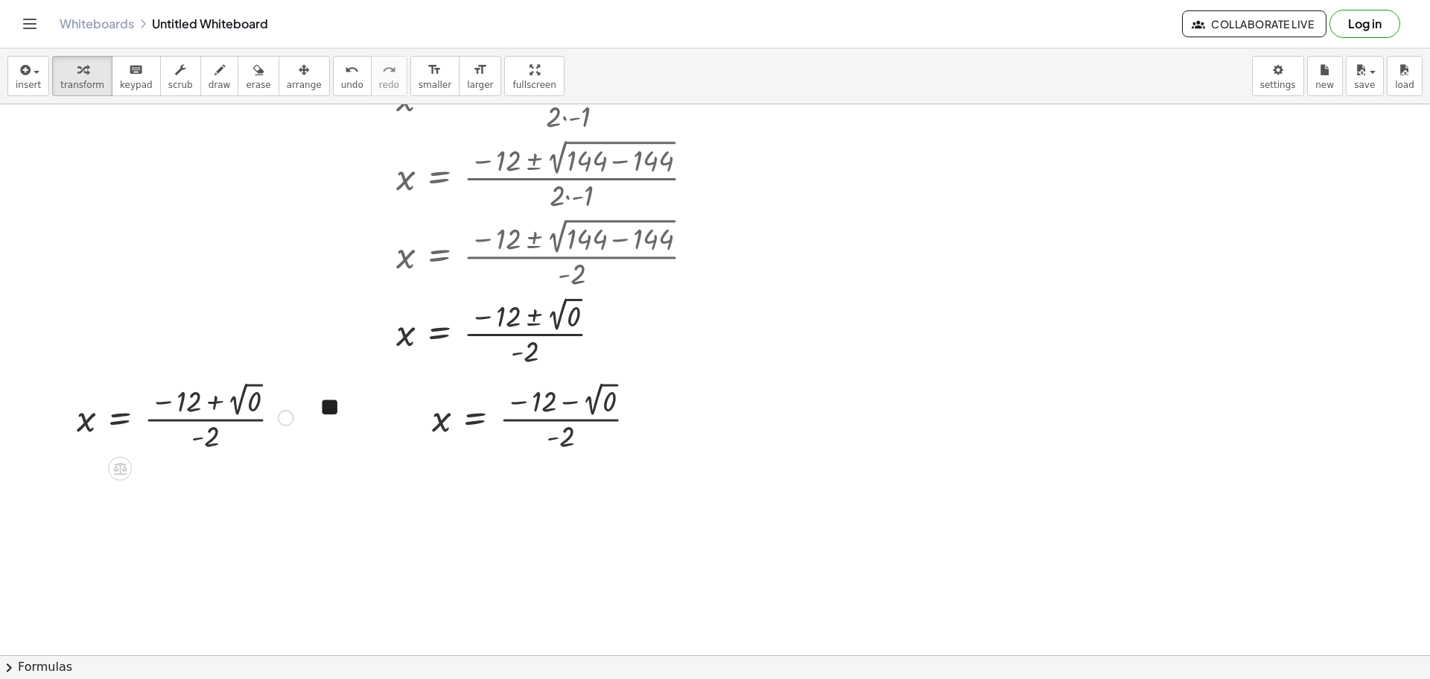
click at [250, 401] on div at bounding box center [185, 416] width 232 height 77
click at [250, 401] on div at bounding box center [175, 416] width 212 height 74
click at [596, 402] on div at bounding box center [541, 416] width 232 height 77
click at [596, 402] on div at bounding box center [531, 416] width 212 height 74
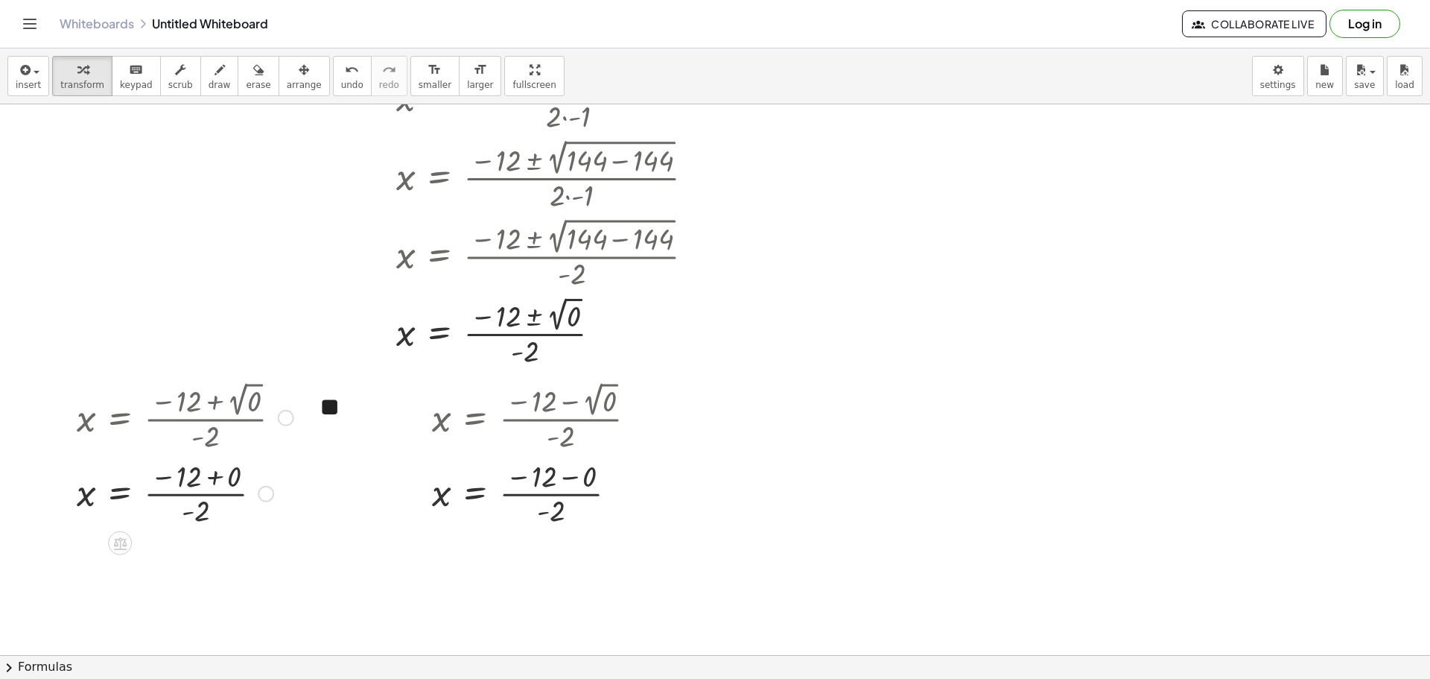
click at [214, 477] on div at bounding box center [185, 492] width 232 height 74
click at [215, 477] on div at bounding box center [185, 492] width 232 height 74
click at [570, 479] on div at bounding box center [541, 492] width 232 height 74
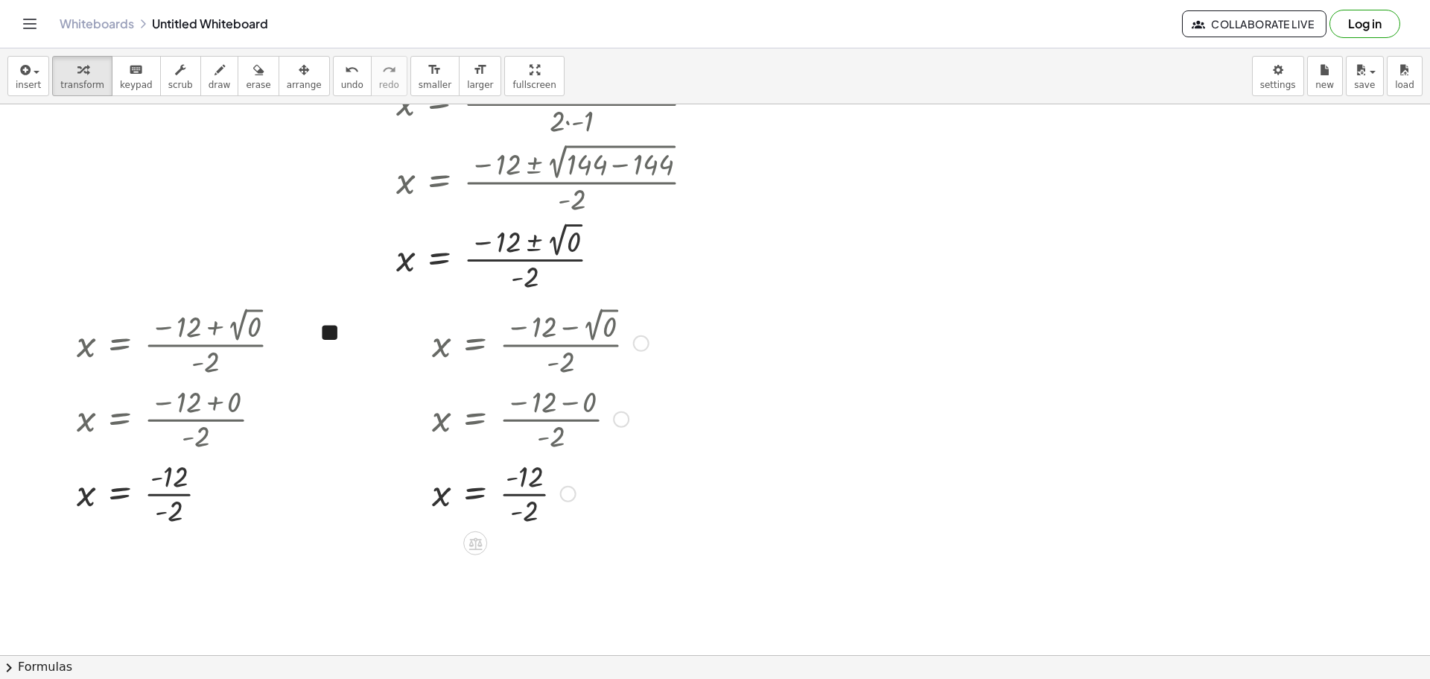
scroll to position [871, 0]
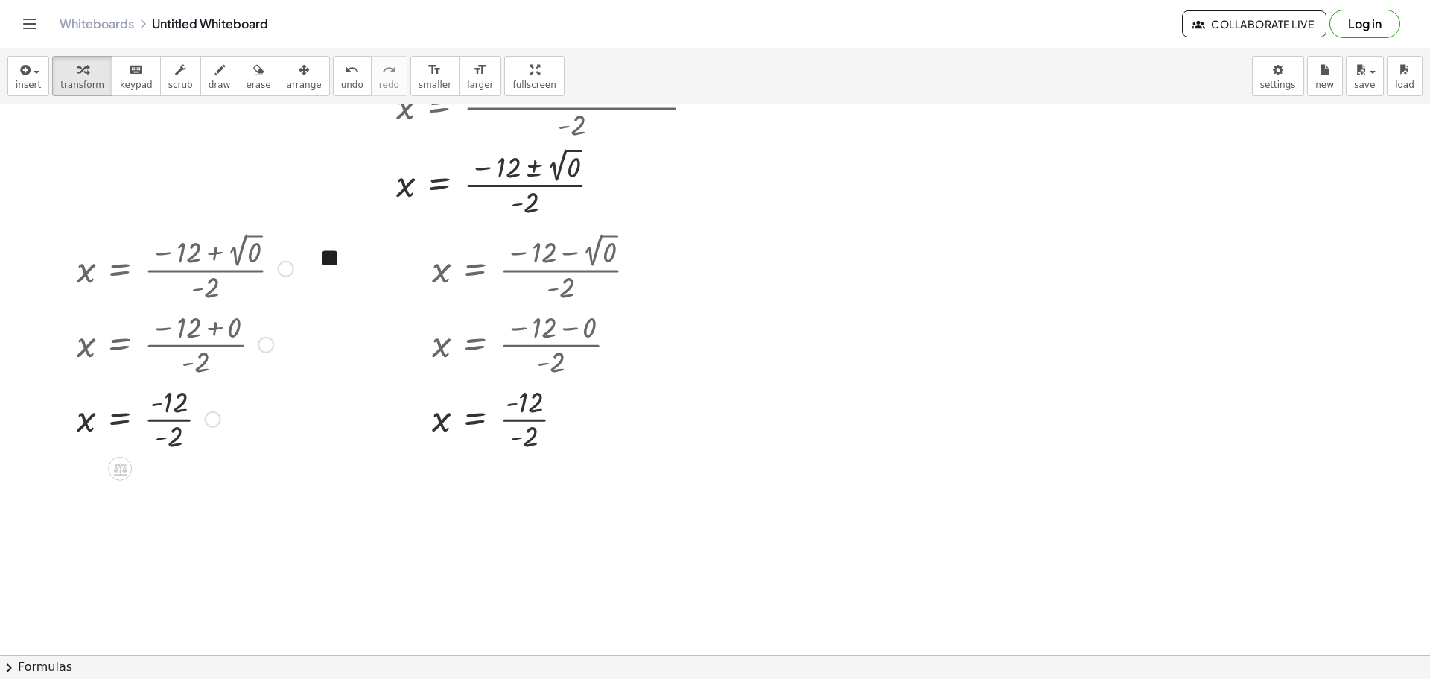
click at [171, 420] on div at bounding box center [185, 418] width 232 height 74
click at [171, 420] on div at bounding box center [185, 417] width 232 height 49
click at [524, 422] on div at bounding box center [541, 418] width 232 height 74
click at [524, 422] on div at bounding box center [541, 417] width 232 height 49
click at [600, 437] on div at bounding box center [541, 418] width 232 height 74
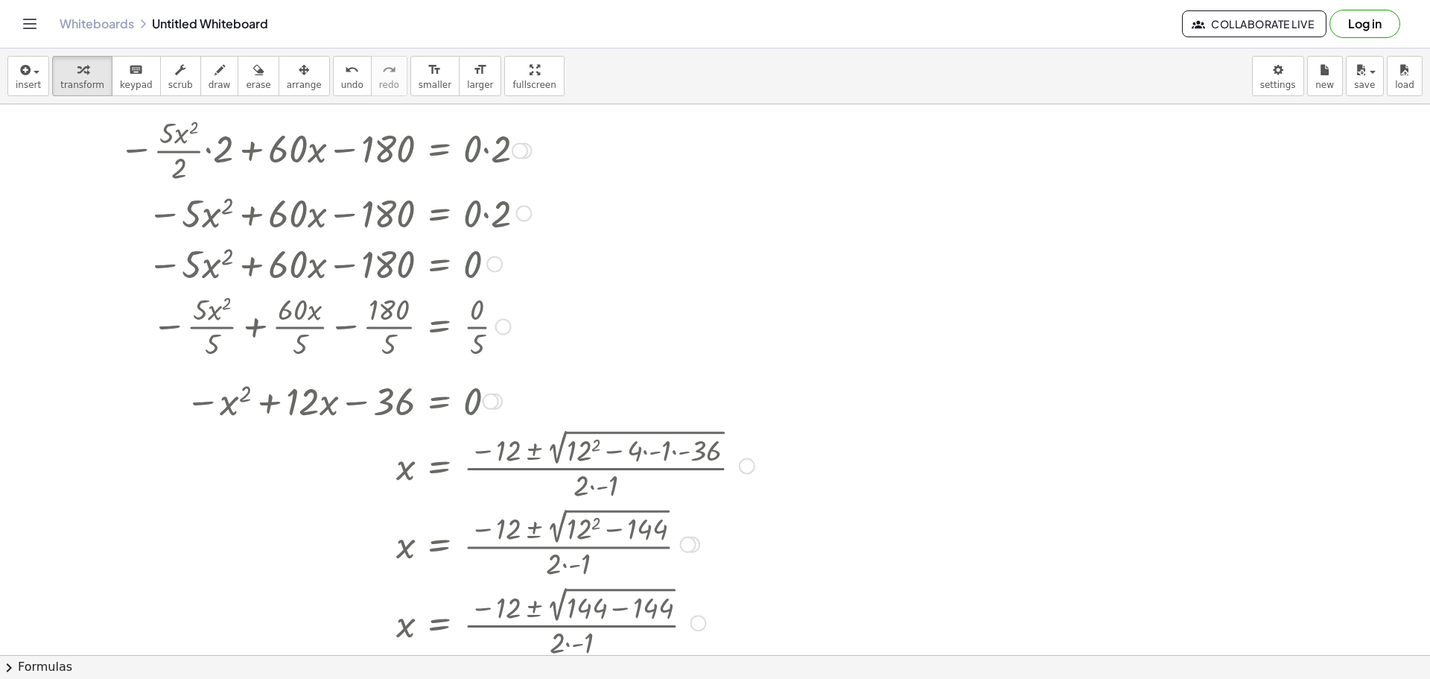
scroll to position [126, 0]
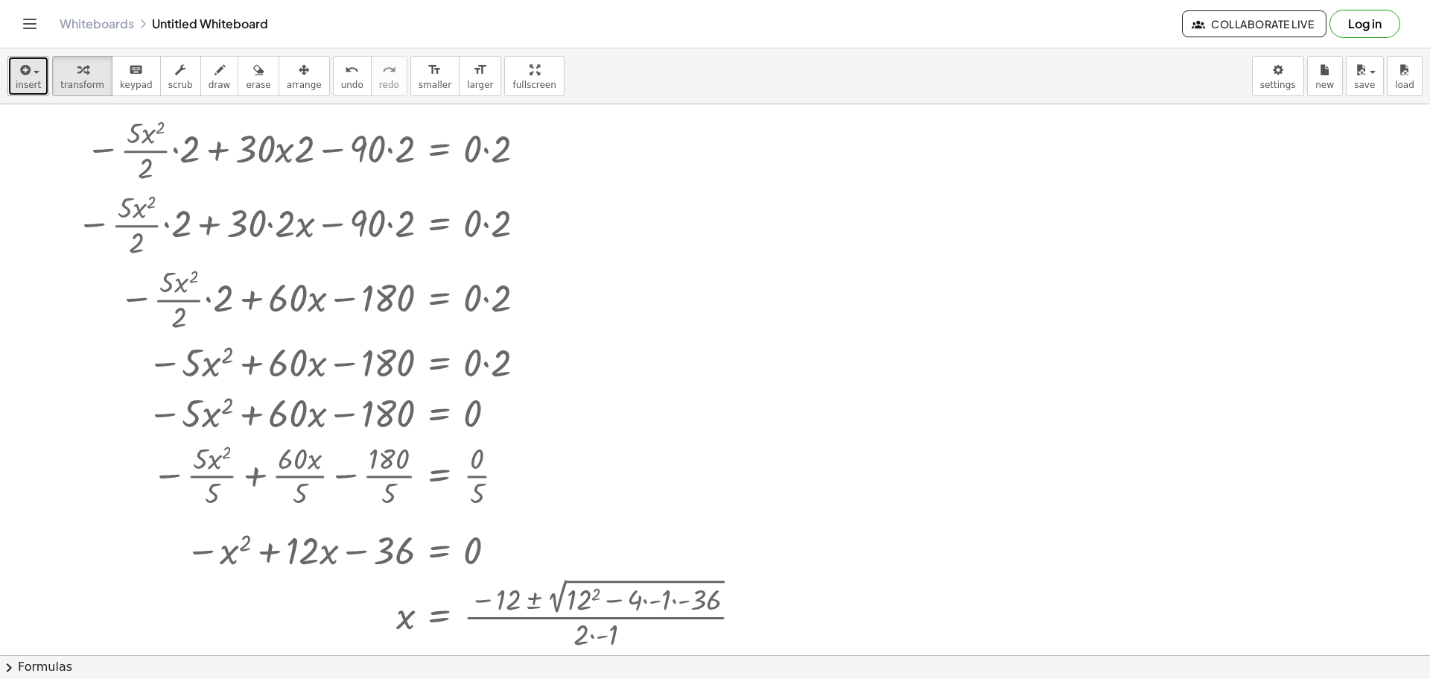
click at [23, 74] on icon "button" at bounding box center [23, 70] width 13 height 18
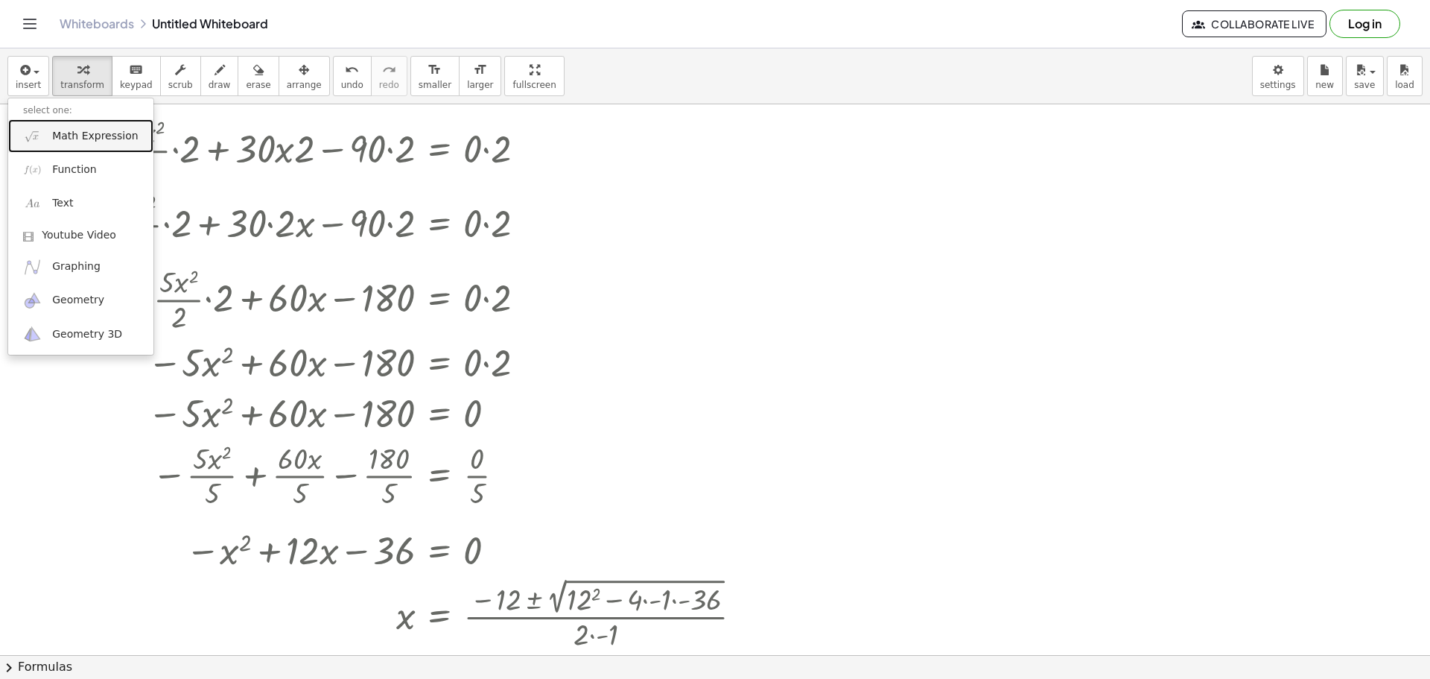
click at [97, 138] on span "Math Expression" at bounding box center [95, 136] width 86 height 15
